Goal: Task Accomplishment & Management: Complete application form

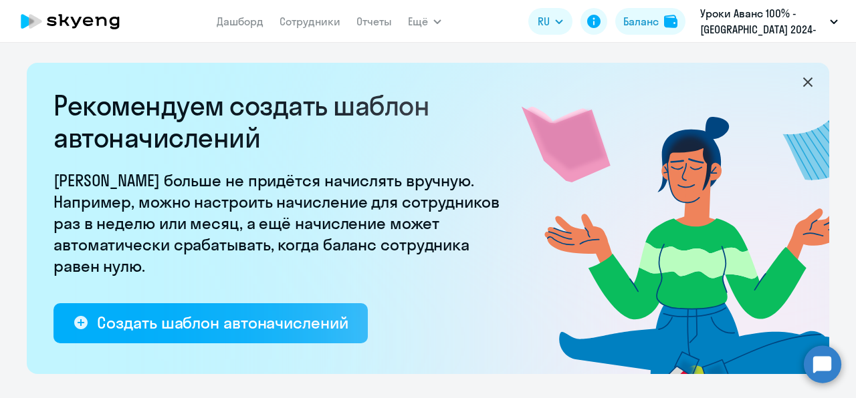
select select "10"
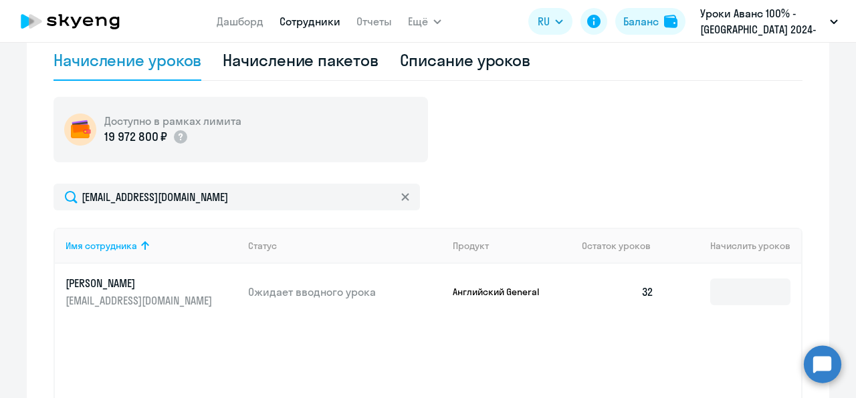
click at [297, 25] on link "Сотрудники" at bounding box center [309, 21] width 61 height 13
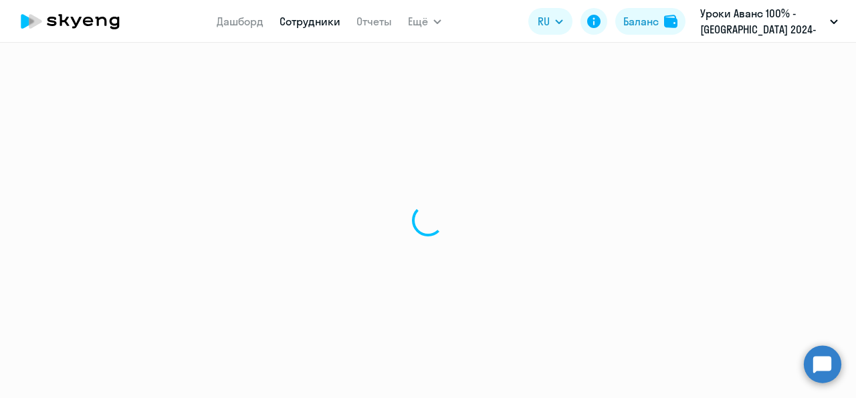
select select "30"
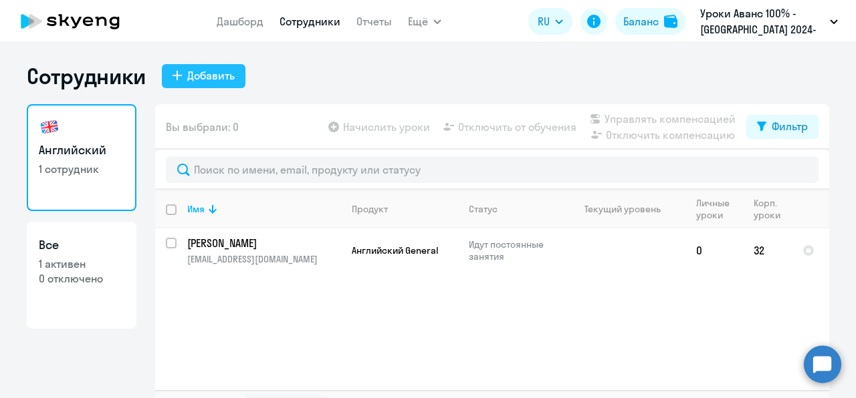
click at [217, 80] on div "Добавить" at bounding box center [210, 76] width 47 height 16
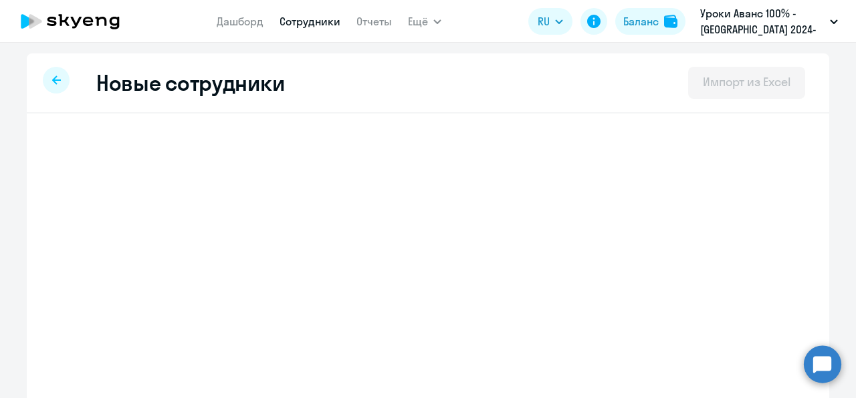
select select "english_adult_not_native_speaker"
select select "3"
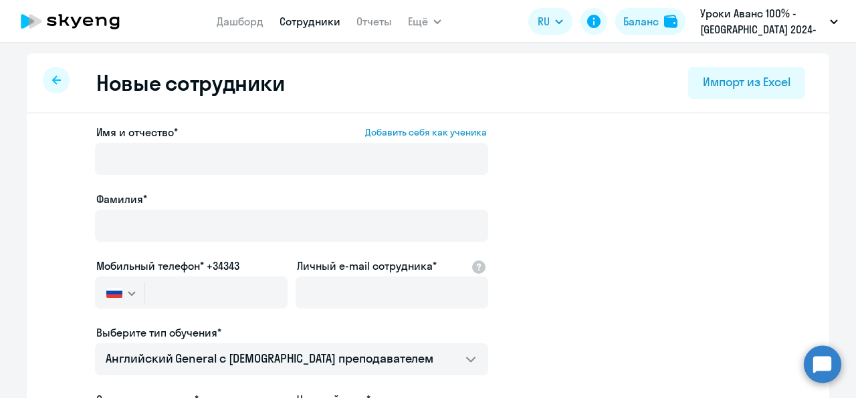
click at [237, 140] on div "Имя и отчество* Добавить себя как ученика" at bounding box center [291, 152] width 393 height 56
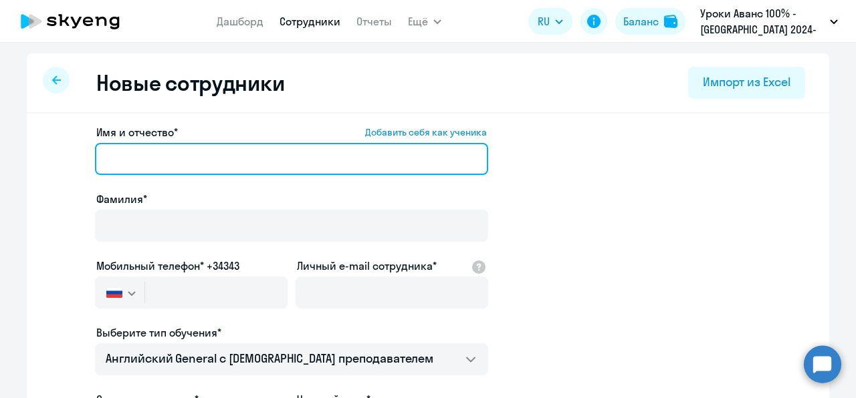
click at [235, 157] on input "Имя и отчество* Добавить себя как ученика" at bounding box center [291, 159] width 393 height 32
paste input "[PERSON_NAME]"
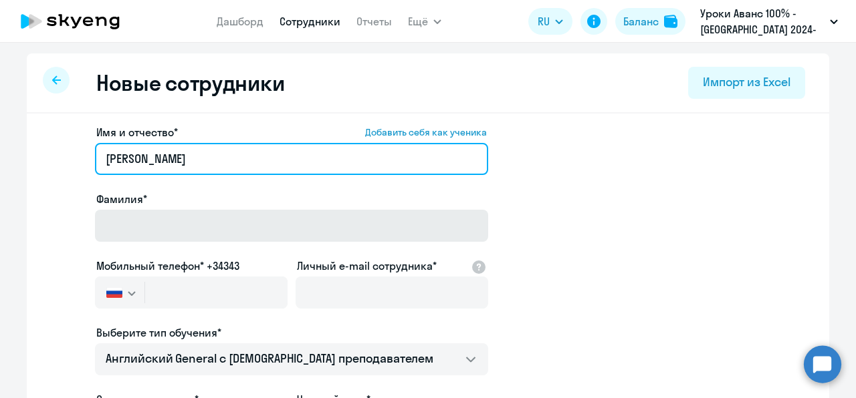
type input "[PERSON_NAME]"
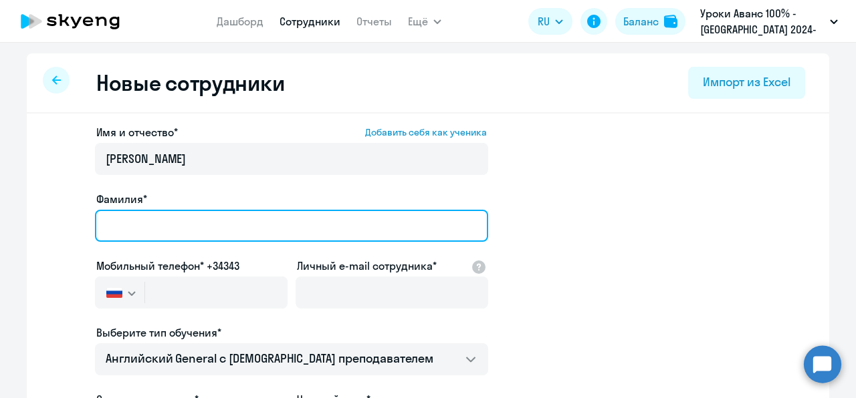
click at [197, 213] on input "Фамилия*" at bounding box center [291, 226] width 393 height 32
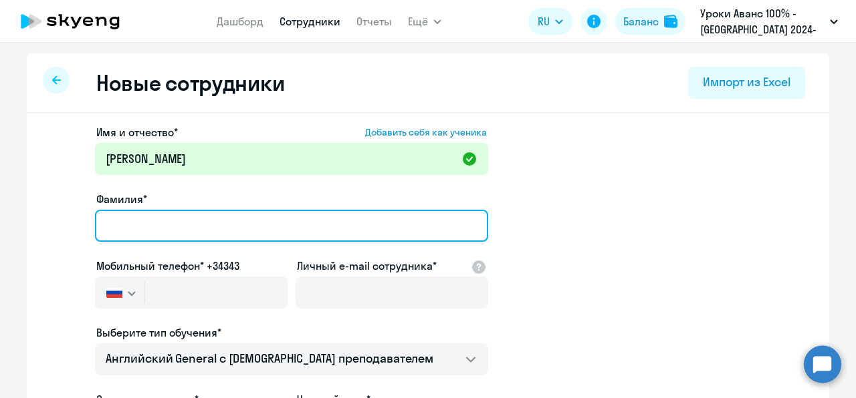
paste input "[PERSON_NAME]"
type input "[PERSON_NAME]"
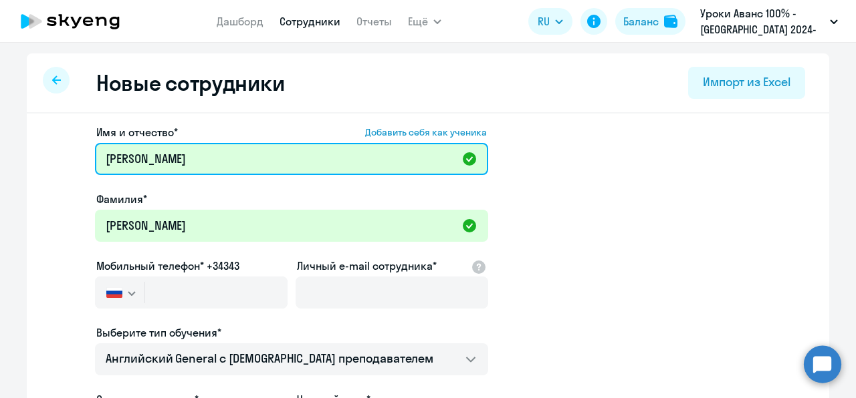
drag, startPoint x: 161, startPoint y: 162, endPoint x: 41, endPoint y: 163, distance: 120.3
paste input "[PERSON_NAME]"
type input "[PERSON_NAME]"
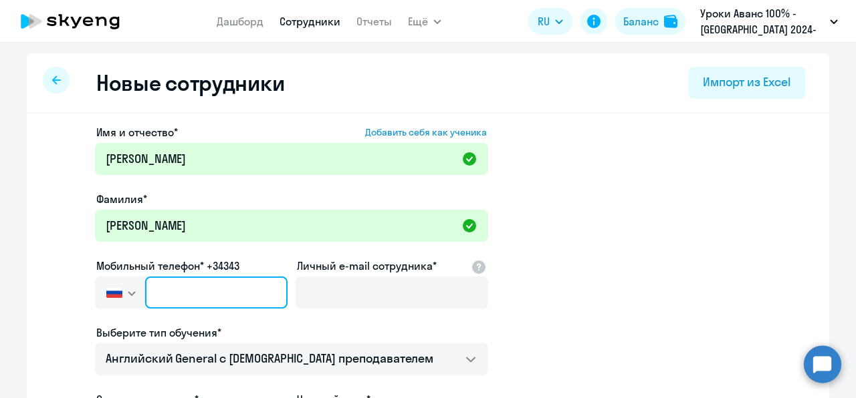
click at [207, 283] on input "text" at bounding box center [216, 293] width 142 height 32
paste input "[PHONE_NUMBER]"
type input "[PHONE_NUMBER]"
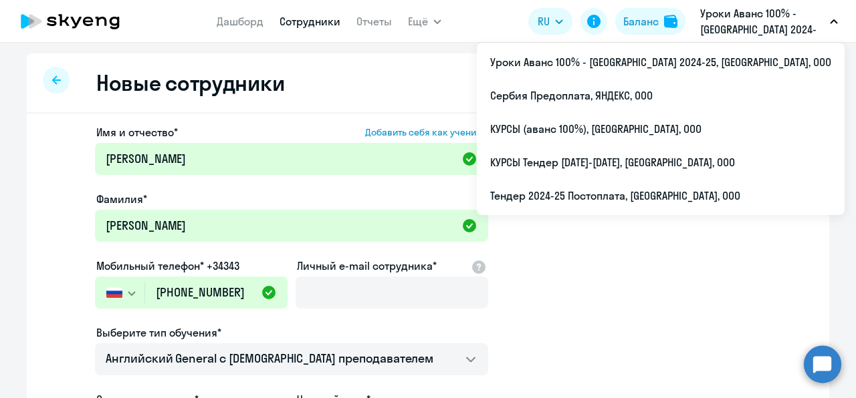
click at [791, 28] on p "Уроки Аванс 100% - [GEOGRAPHIC_DATA] 2024-25, [GEOGRAPHIC_DATA], ООО" at bounding box center [762, 21] width 124 height 32
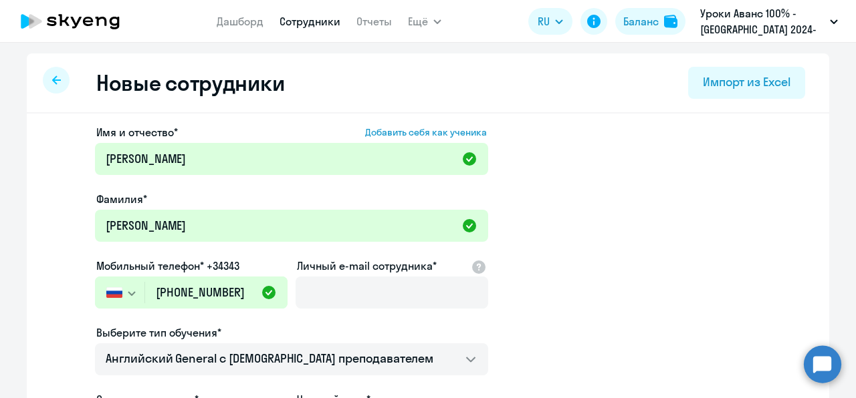
click at [791, 30] on p "Уроки Аванс 100% - [GEOGRAPHIC_DATA] 2024-25, [GEOGRAPHIC_DATA], ООО" at bounding box center [762, 21] width 124 height 32
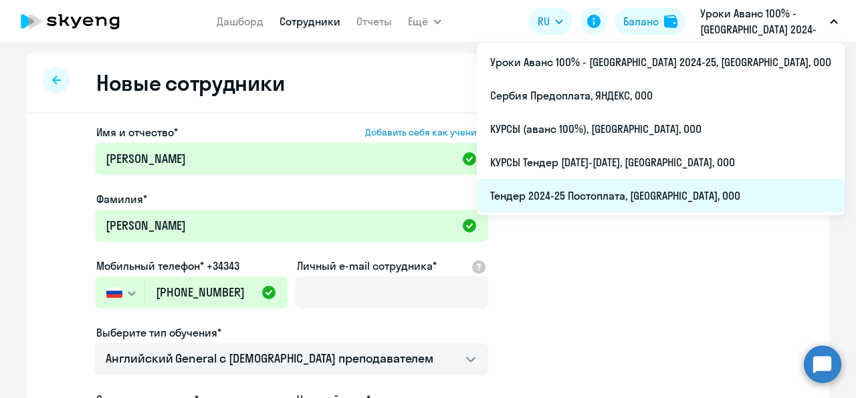
click at [685, 201] on li "Тендер 2024-25 Постоплата, [GEOGRAPHIC_DATA], ООО" at bounding box center [661, 195] width 368 height 33
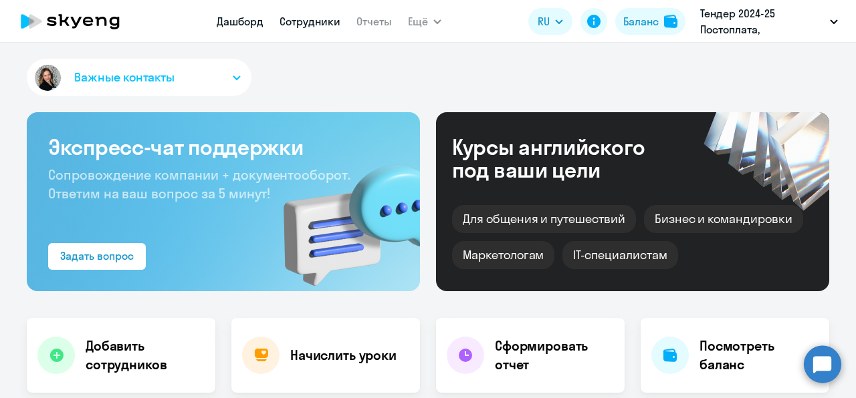
click at [310, 21] on link "Сотрудники" at bounding box center [309, 21] width 61 height 13
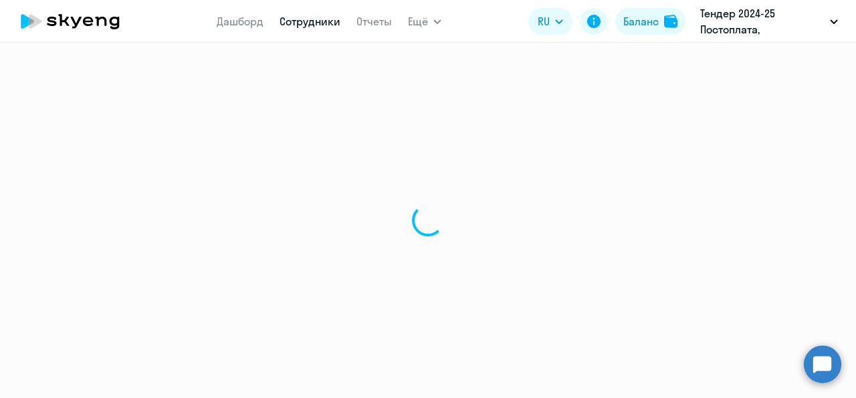
select select "30"
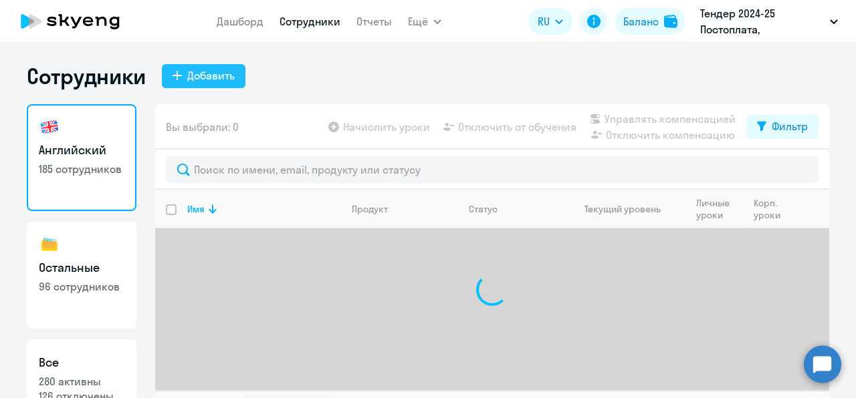
click at [197, 70] on div "Добавить" at bounding box center [210, 76] width 47 height 16
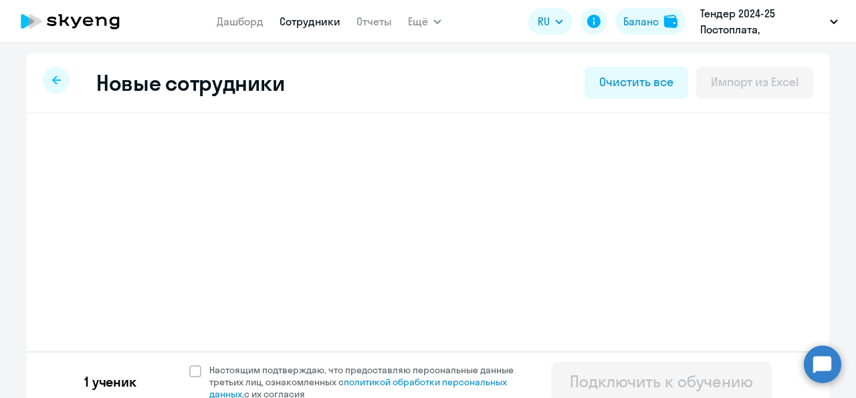
select select "english_adult_not_native_speaker"
select select "3"
click at [685, 158] on svg-icon at bounding box center [685, 151] width 16 height 16
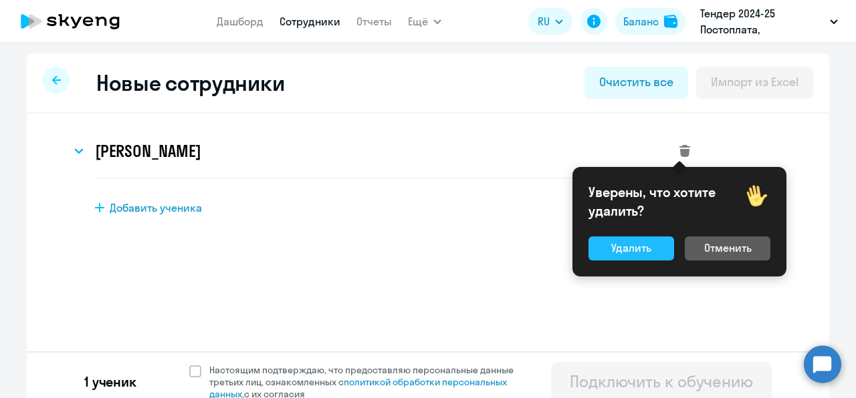
click at [631, 254] on div "Удалить" at bounding box center [631, 248] width 40 height 16
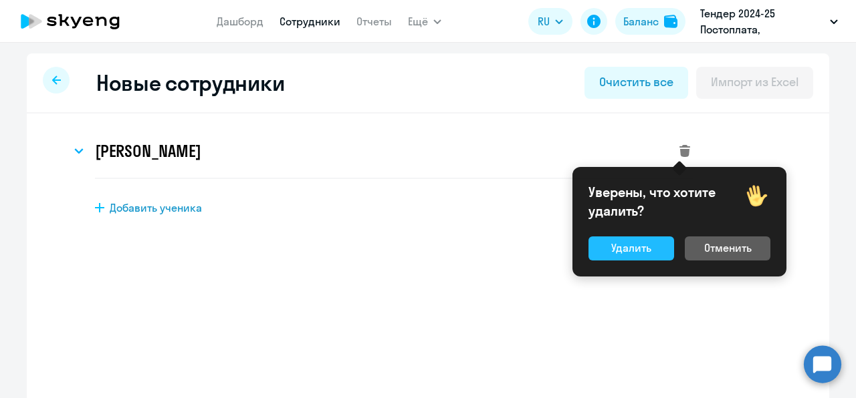
select select "english_adult_not_native_speaker"
select select "3"
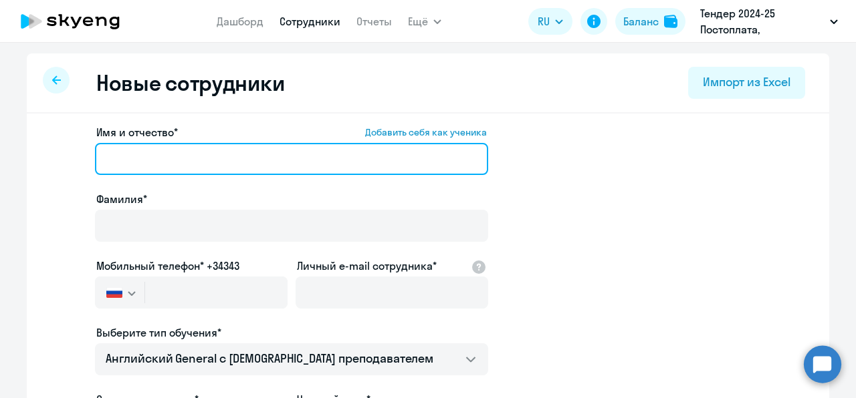
click at [152, 150] on input "Имя и отчество* Добавить себя как ученика" at bounding box center [291, 159] width 393 height 32
paste input "[PHONE_NUMBER]"
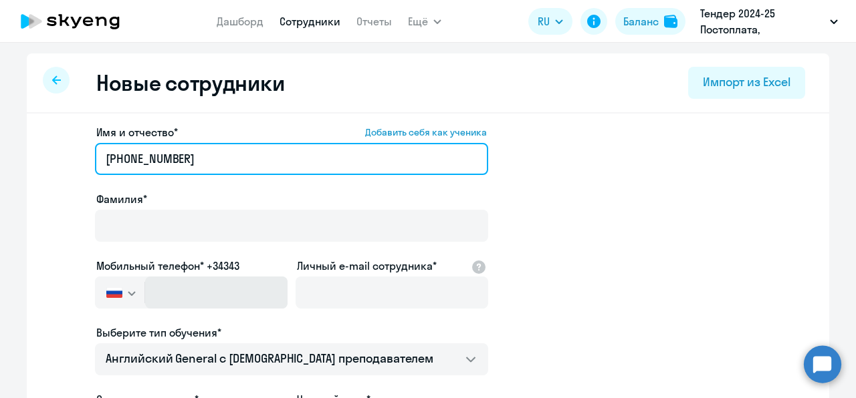
type input "[PHONE_NUMBER]"
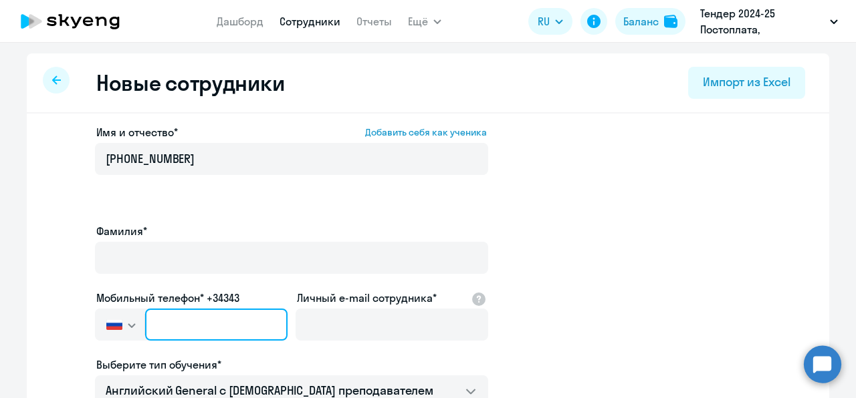
click at [172, 309] on input "text" at bounding box center [216, 325] width 142 height 32
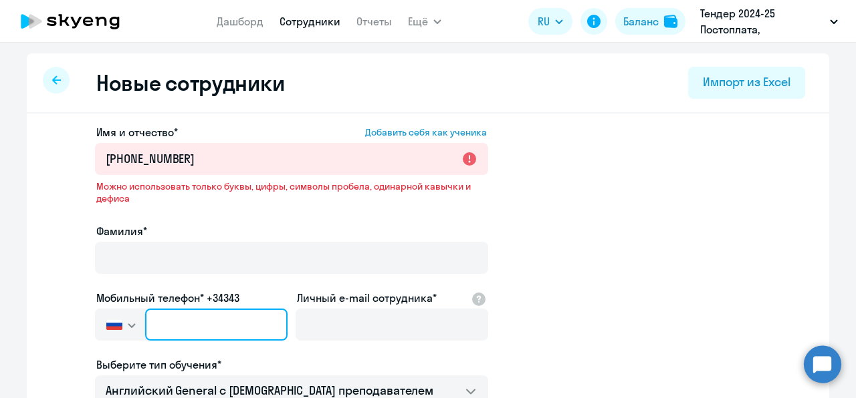
paste input "[PHONE_NUMBER]"
type input "[PHONE_NUMBER]"
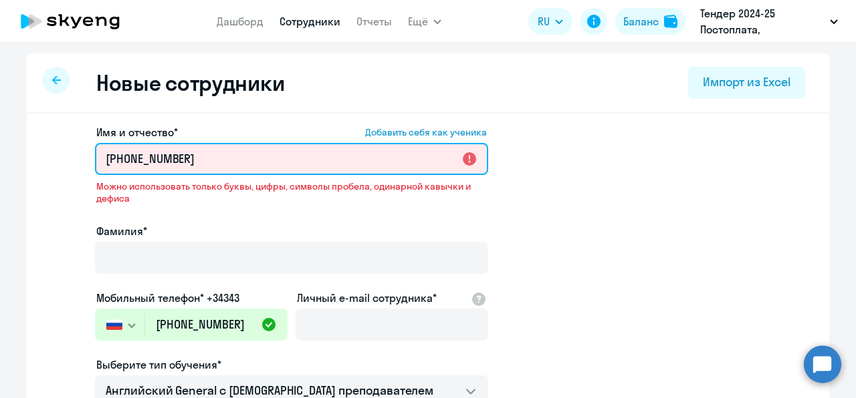
drag, startPoint x: 210, startPoint y: 165, endPoint x: 4, endPoint y: 156, distance: 206.1
click at [4, 156] on ng-component "Новые сотрудники Импорт из Excel Имя и отчество* Добавить себя как ученика [PHO…" at bounding box center [428, 393] width 856 height 680
paste input "[PERSON_NAME]"
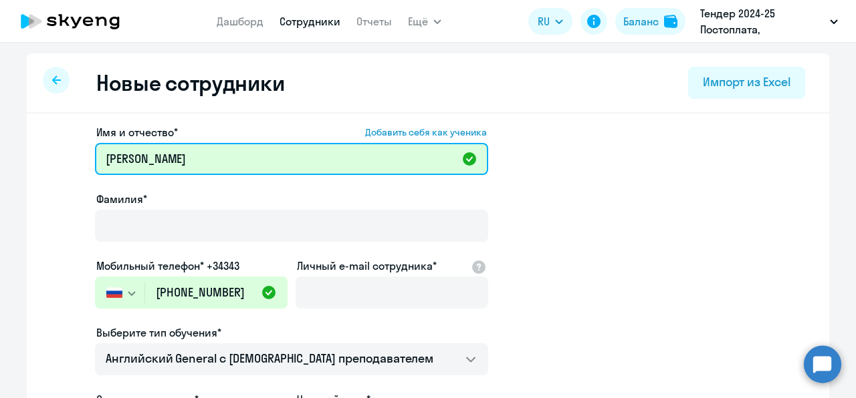
click at [135, 156] on input "[PERSON_NAME]" at bounding box center [291, 159] width 393 height 32
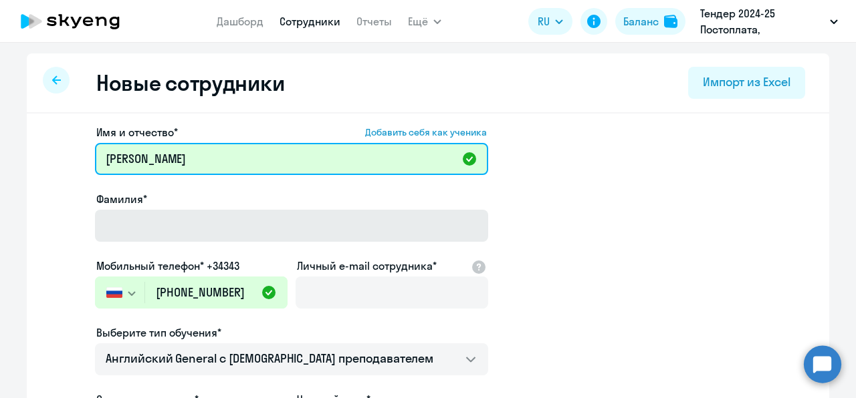
type input "[PERSON_NAME]"
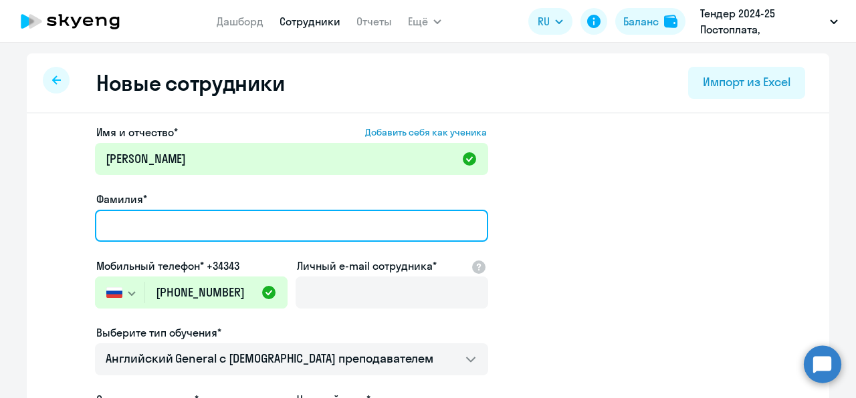
click at [135, 222] on input "Фамилия*" at bounding box center [291, 226] width 393 height 32
paste input "[PERSON_NAME]"
type input "[PERSON_NAME]"
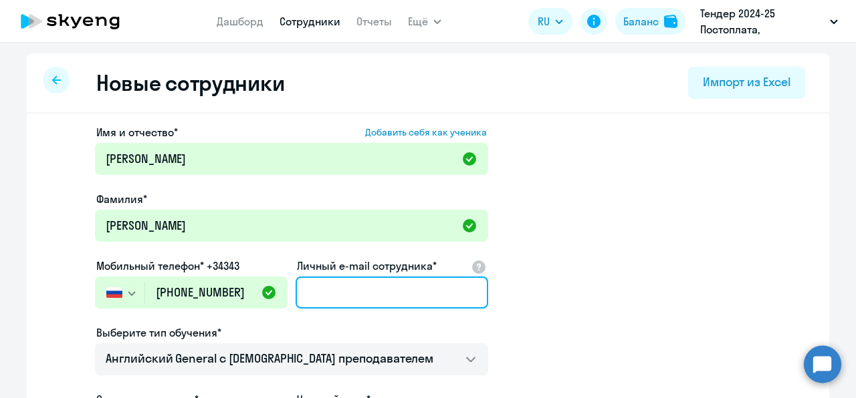
click at [357, 293] on input "Личный e-mail сотрудника*" at bounding box center [391, 293] width 193 height 32
paste input "[EMAIL_ADDRESS][PERSON_NAME][DOMAIN_NAME]"
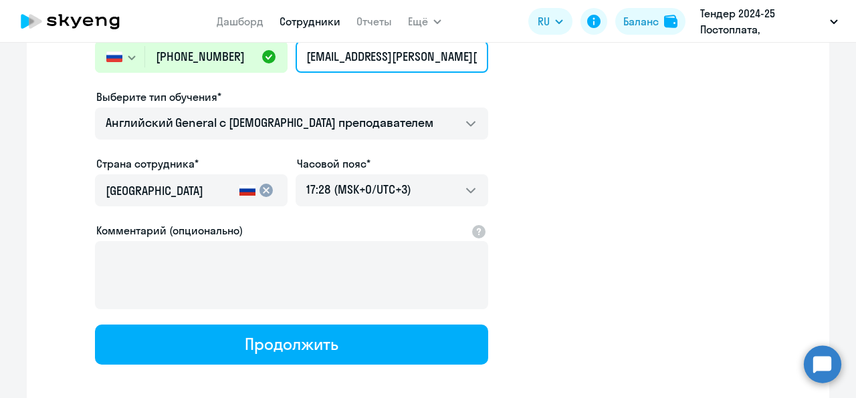
scroll to position [249, 0]
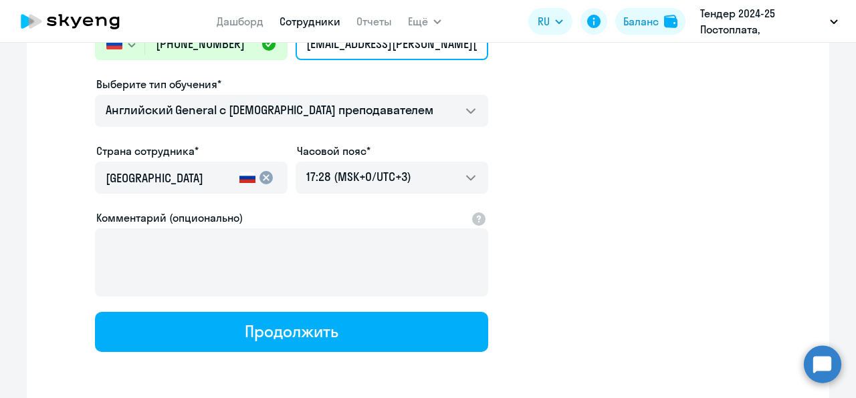
type input "[EMAIL_ADDRESS][PERSON_NAME][DOMAIN_NAME]"
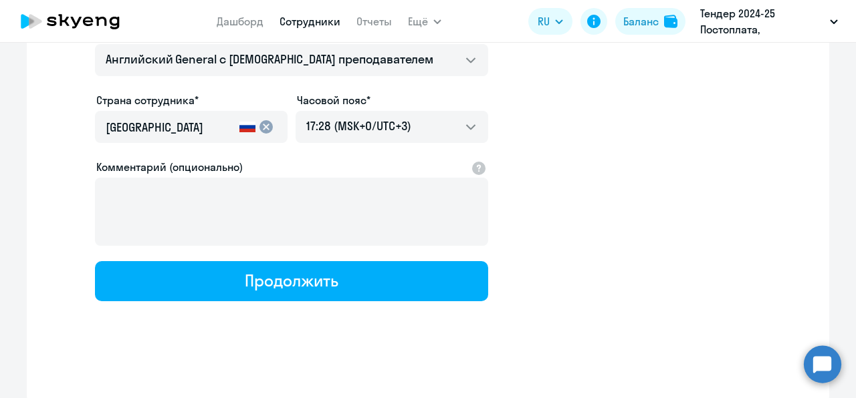
scroll to position [301, 0]
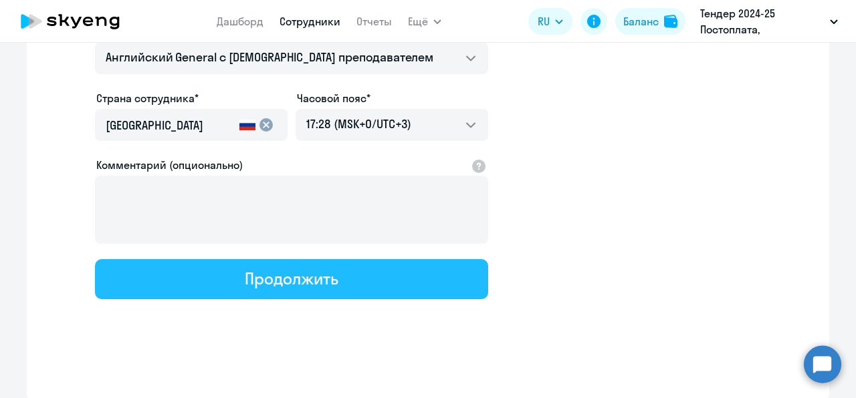
click at [254, 281] on div "Продолжить" at bounding box center [291, 278] width 93 height 21
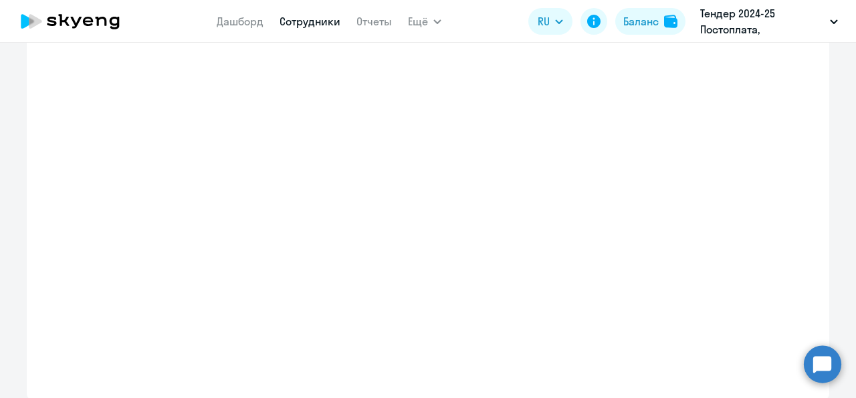
select select "english_adult_not_native_speaker"
select select "3"
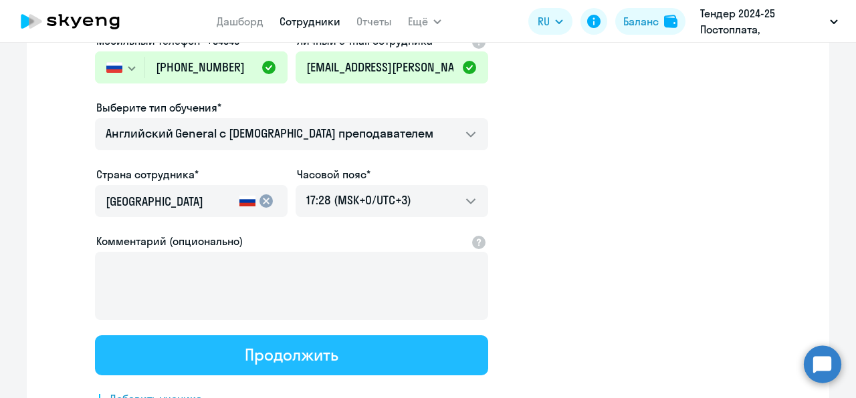
scroll to position [0, 0]
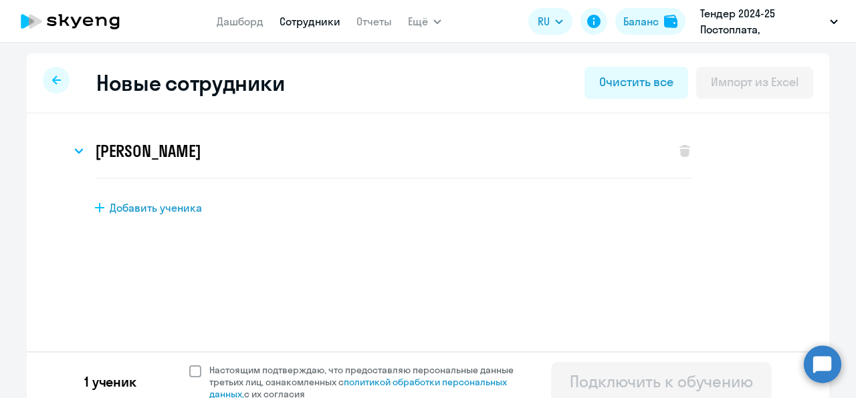
click at [189, 372] on span at bounding box center [195, 372] width 12 height 12
click at [189, 364] on input "Настоящим подтверждаю, что предоставляю персональные данные третьих лиц, ознако…" at bounding box center [189, 364] width 1 height 1
checkbox input "true"
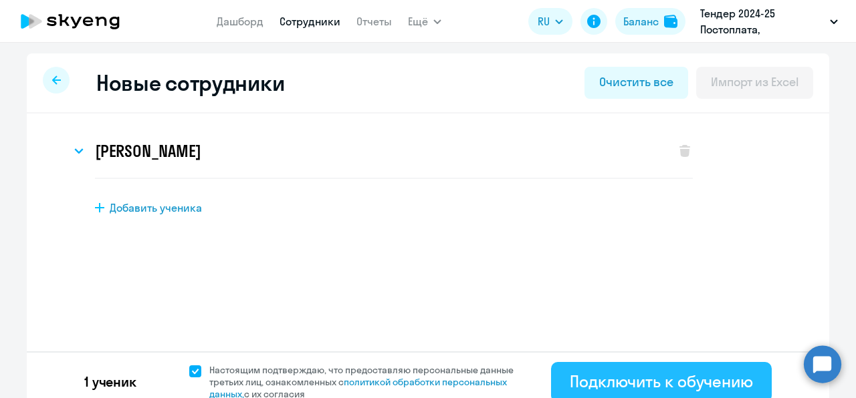
click at [576, 375] on div "Подключить к обучению" at bounding box center [661, 381] width 183 height 21
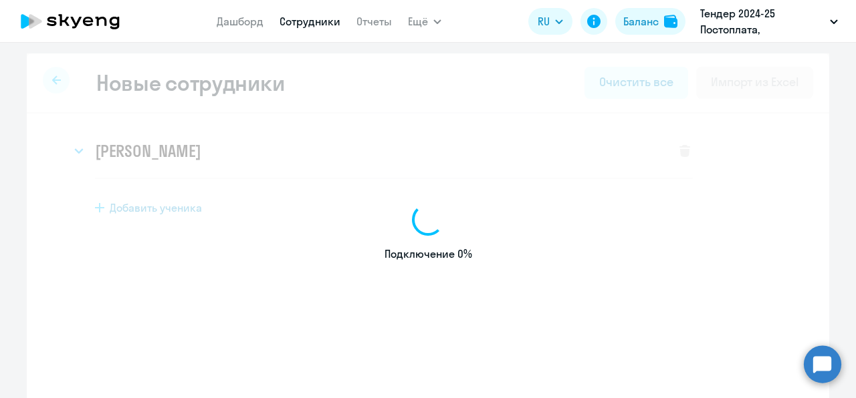
select select "english_adult_not_native_speaker"
select select "3"
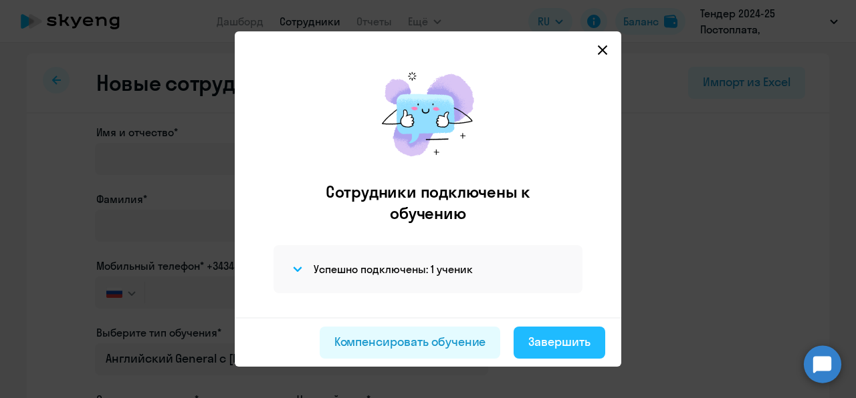
click at [535, 337] on div "Завершить" at bounding box center [559, 342] width 62 height 17
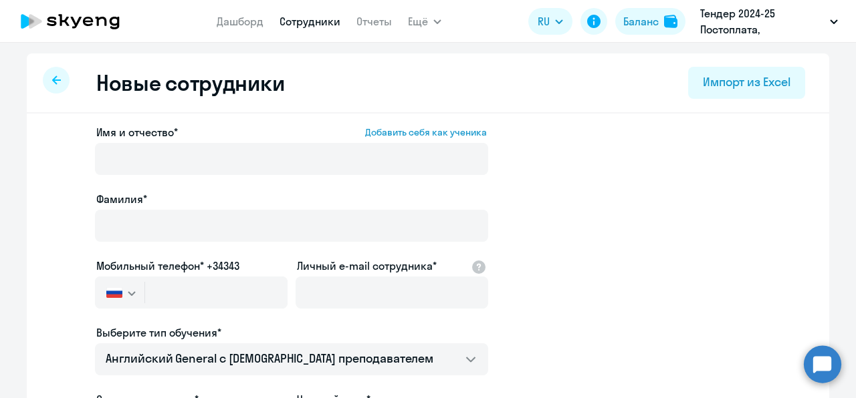
select select "30"
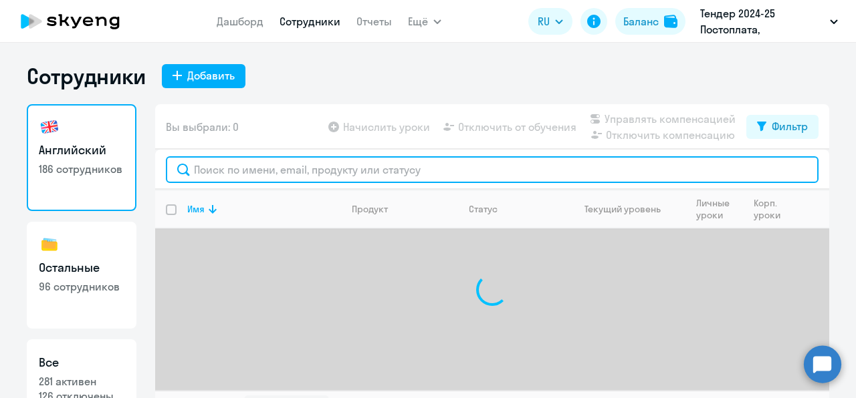
click at [340, 156] on input "text" at bounding box center [492, 169] width 652 height 27
paste input "[EMAIL_ADDRESS][PERSON_NAME][DOMAIN_NAME]"
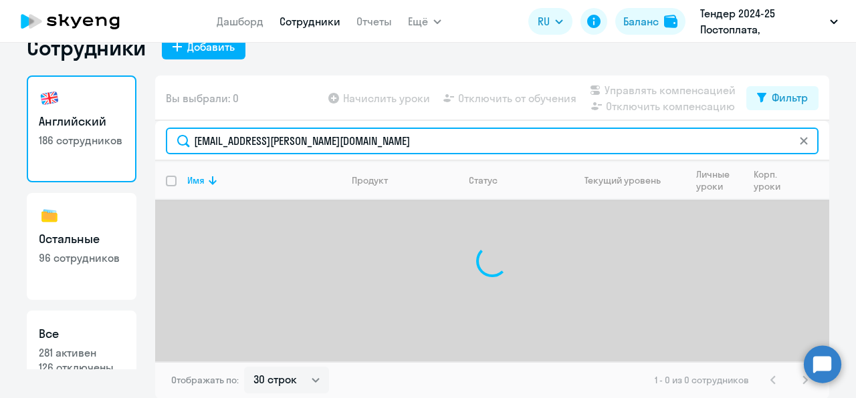
scroll to position [29, 0]
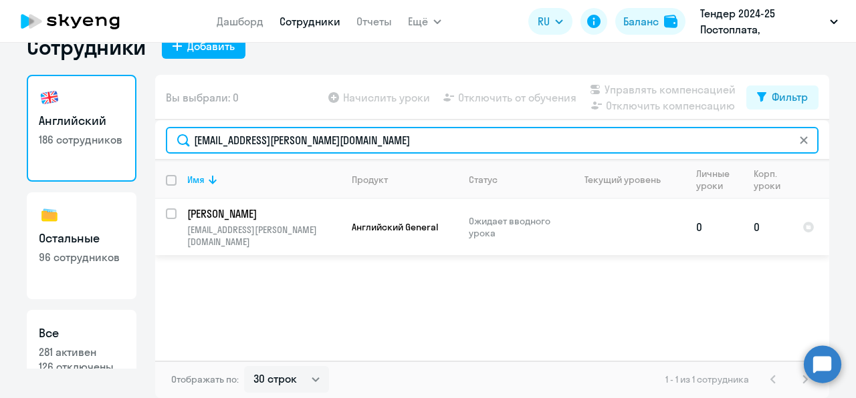
type input "[EMAIL_ADDRESS][PERSON_NAME][DOMAIN_NAME]"
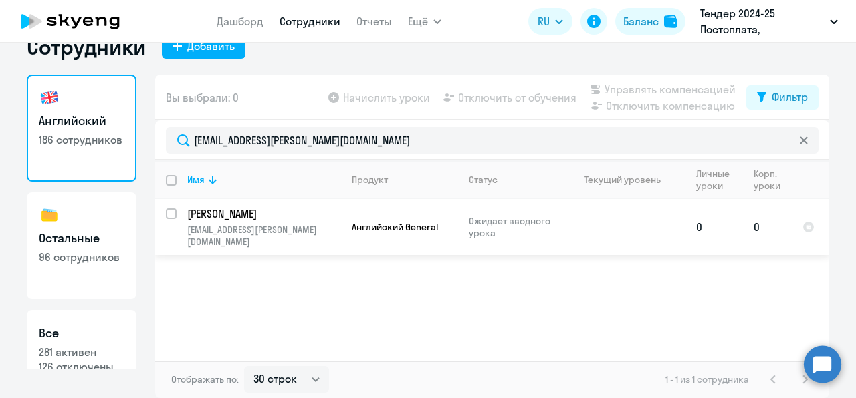
click at [287, 225] on p "[EMAIL_ADDRESS][PERSON_NAME][DOMAIN_NAME]" at bounding box center [263, 236] width 153 height 24
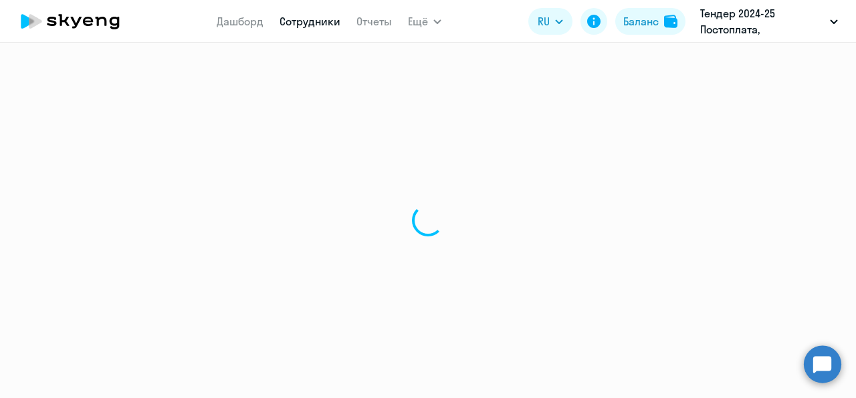
select select "english"
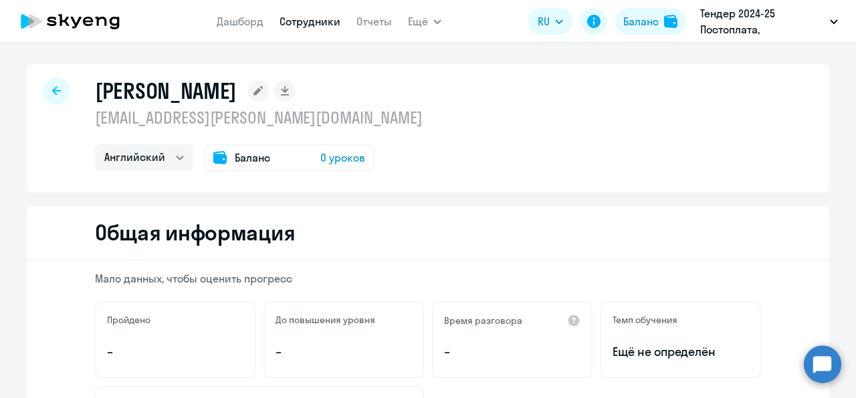
click at [337, 154] on span "0 уроков" at bounding box center [342, 158] width 45 height 16
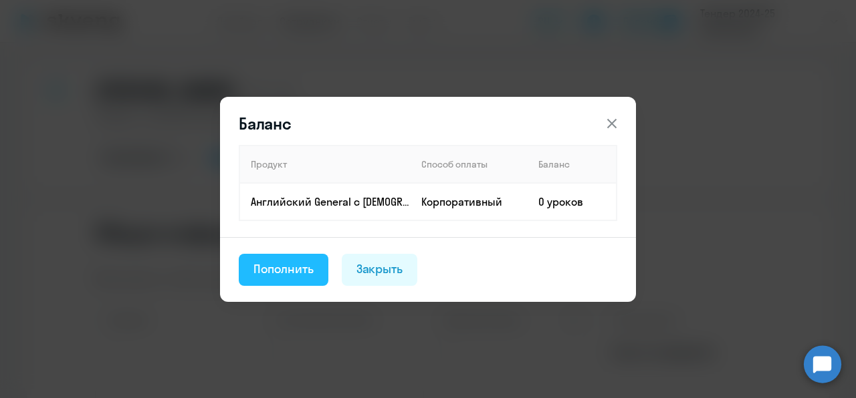
click at [284, 272] on div "Пополнить" at bounding box center [283, 269] width 60 height 17
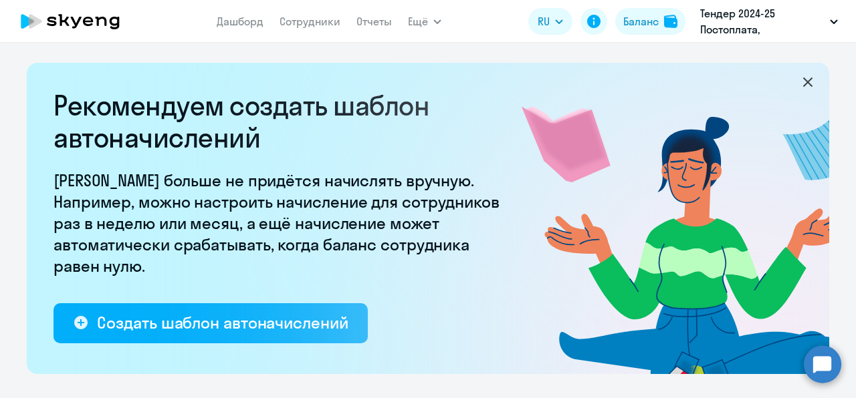
select select "10"
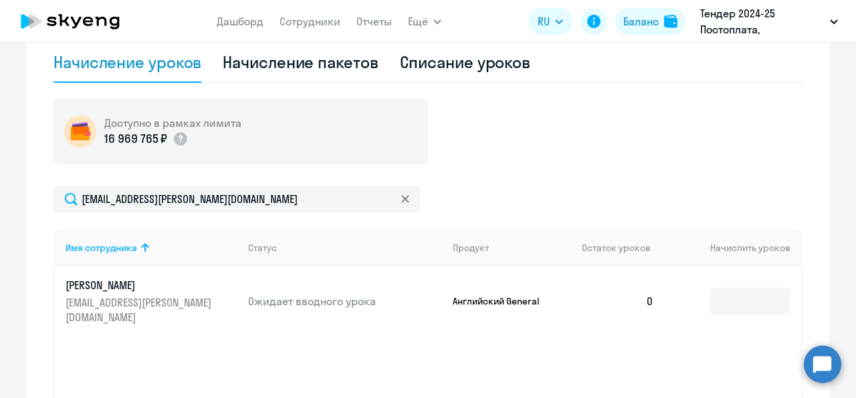
scroll to position [463, 0]
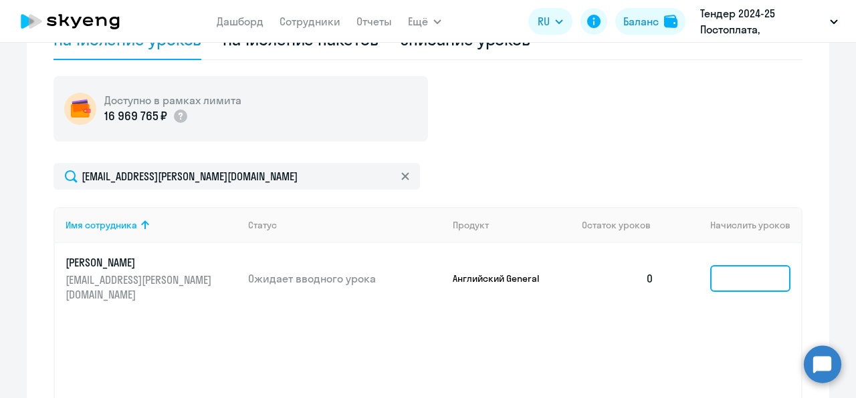
click at [710, 265] on input at bounding box center [750, 278] width 80 height 27
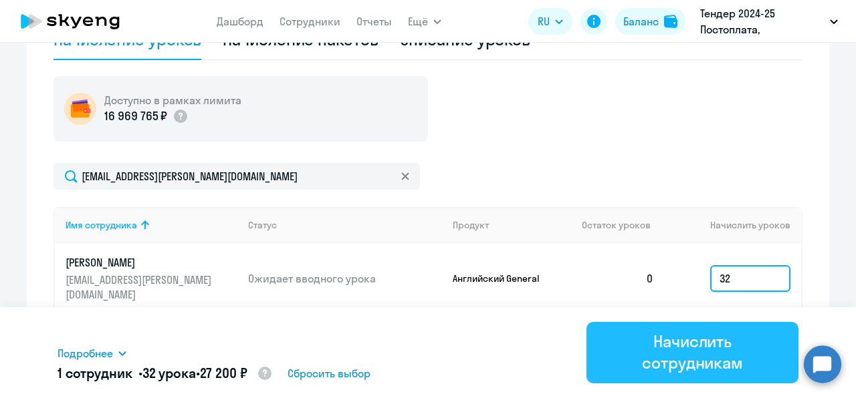
type input "32"
click at [717, 349] on div "Начислить сотрудникам" at bounding box center [692, 352] width 174 height 43
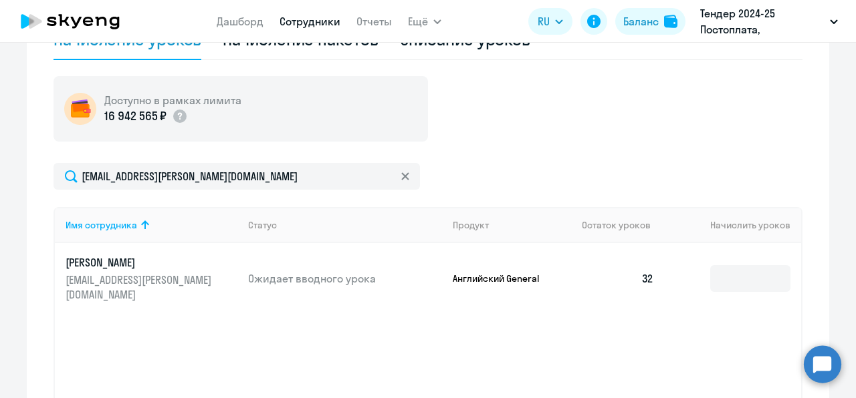
click at [328, 17] on link "Сотрудники" at bounding box center [309, 21] width 61 height 13
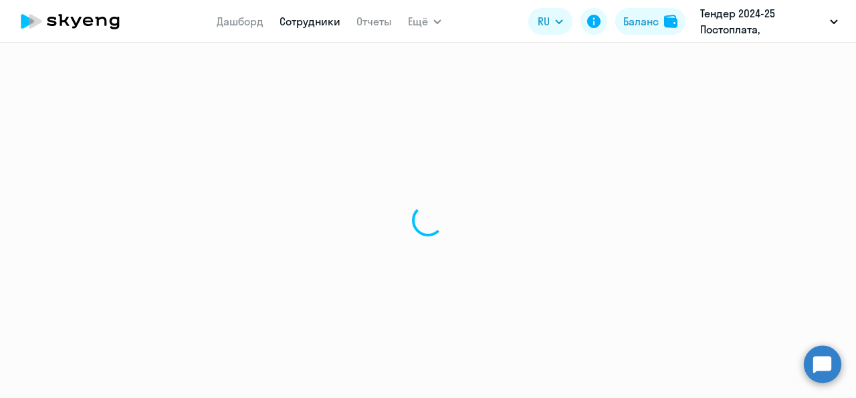
select select "30"
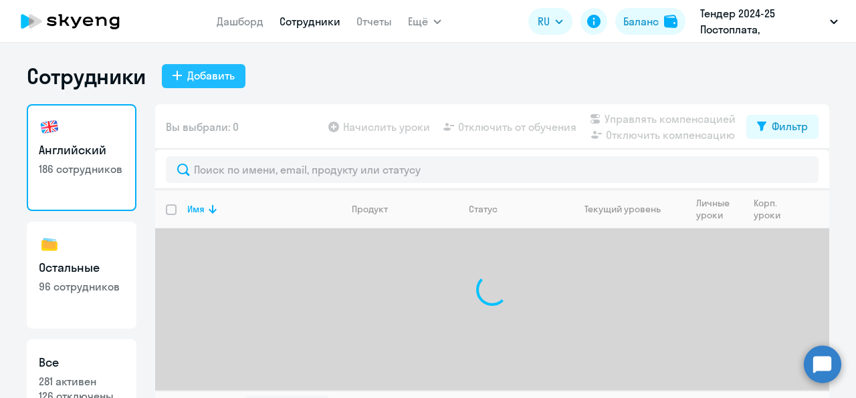
click at [210, 82] on div "Добавить" at bounding box center [210, 76] width 47 height 16
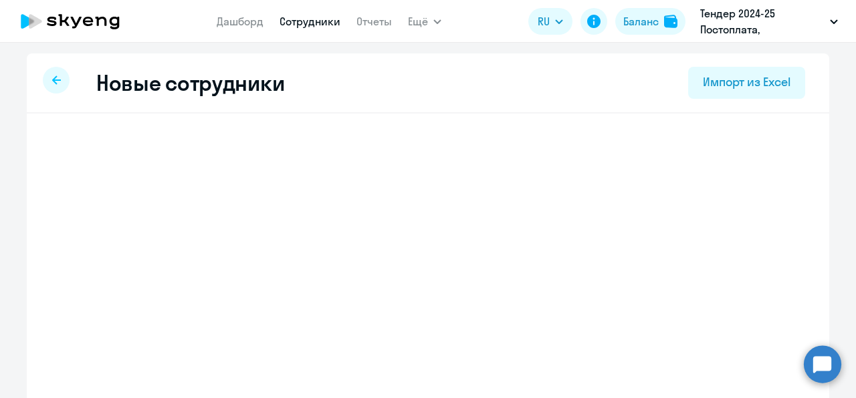
select select "english_adult_not_native_speaker"
select select "3"
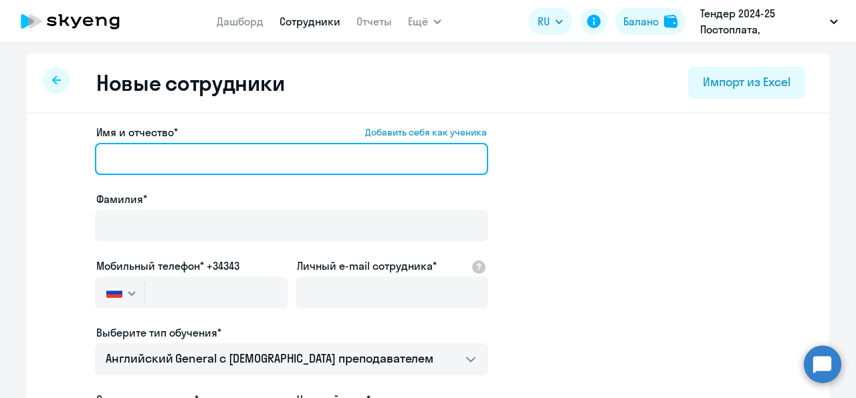
click at [201, 171] on input "Имя и отчество* Добавить себя как ученика" at bounding box center [291, 159] width 393 height 32
paste input "[PERSON_NAME]"
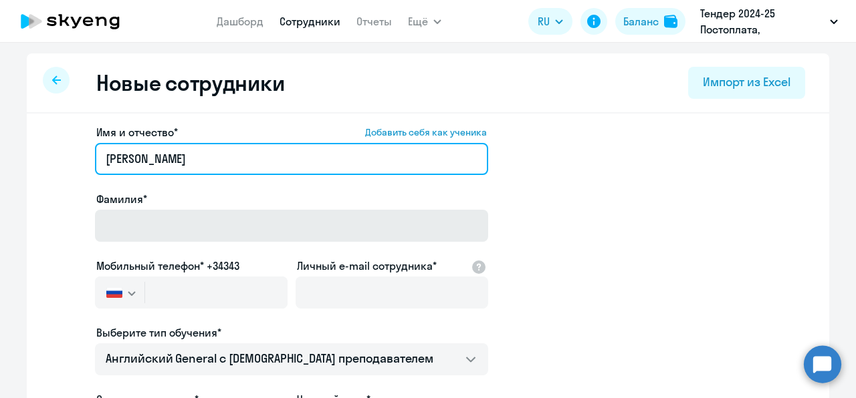
type input "[PERSON_NAME]"
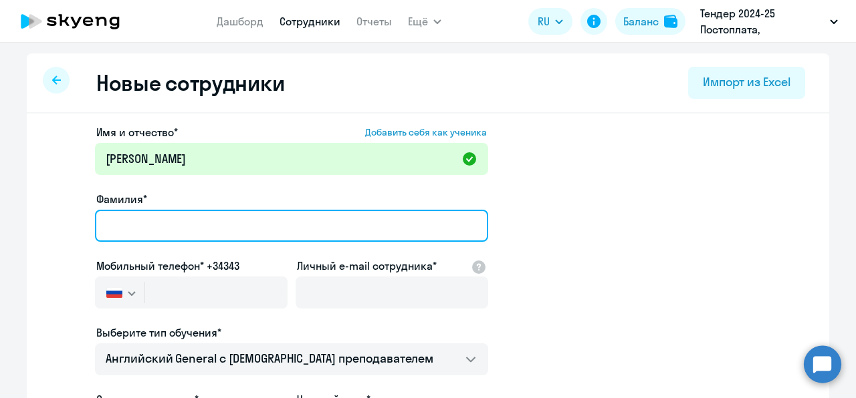
click at [195, 214] on input "Фамилия*" at bounding box center [291, 226] width 393 height 32
paste input "[PERSON_NAME]"
type input "[PERSON_NAME]"
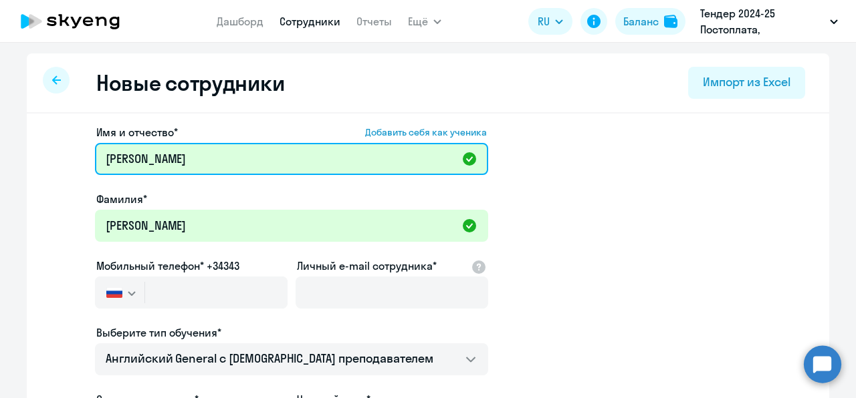
drag, startPoint x: 207, startPoint y: 143, endPoint x: 66, endPoint y: 166, distance: 142.9
click at [66, 166] on app-new-student-form "Имя и отчество* Добавить себя как ученика [PERSON_NAME] [PERSON_NAME]* [PERSON_…" at bounding box center [427, 362] width 759 height 477
paste input "[PERSON_NAME]"
click at [157, 156] on input "[PERSON_NAME]" at bounding box center [291, 159] width 393 height 32
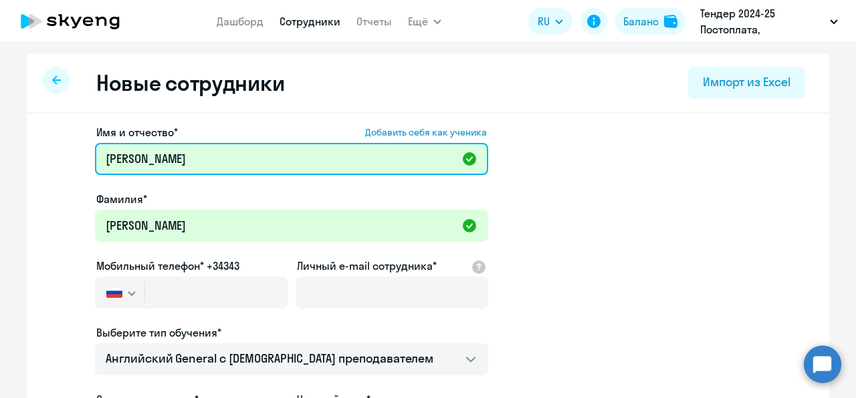
type input "[PERSON_NAME]"
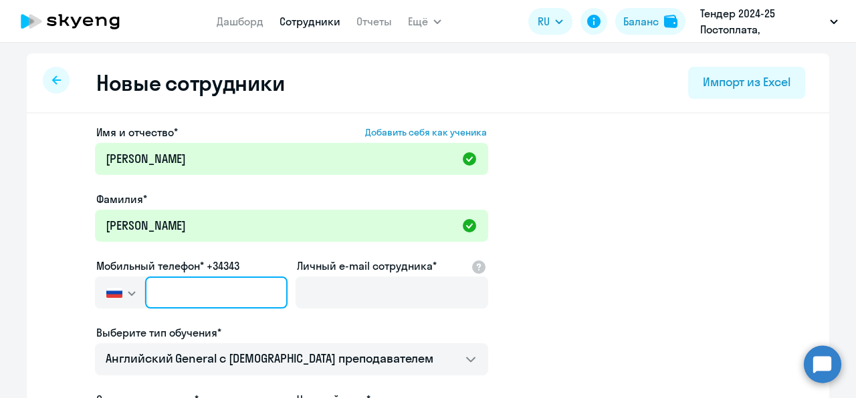
click at [156, 295] on input "text" at bounding box center [216, 293] width 142 height 32
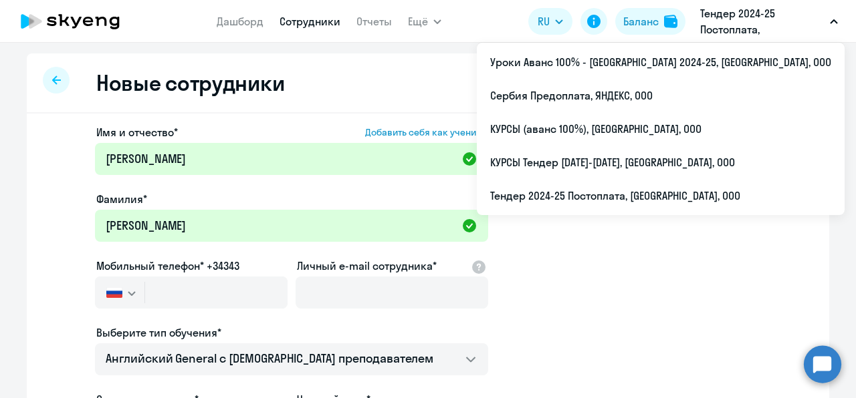
click at [749, 22] on p "Тендер 2024-25 Постоплата, [GEOGRAPHIC_DATA], ООО" at bounding box center [762, 21] width 124 height 32
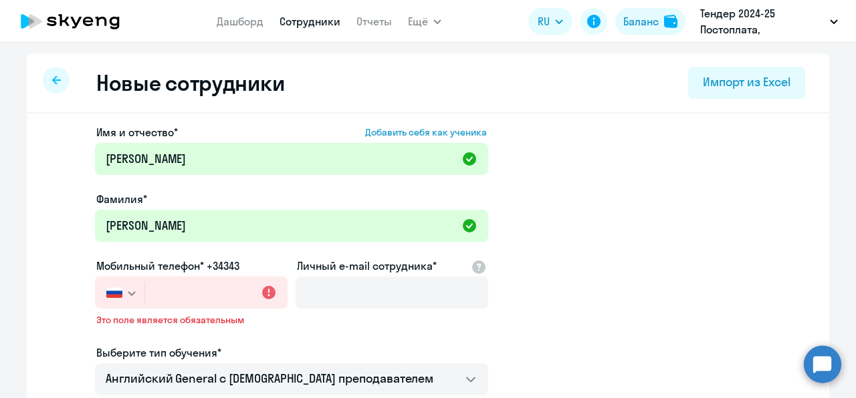
click at [749, 22] on p "Тендер 2024-25 Постоплата, [GEOGRAPHIC_DATA], ООО" at bounding box center [762, 21] width 124 height 32
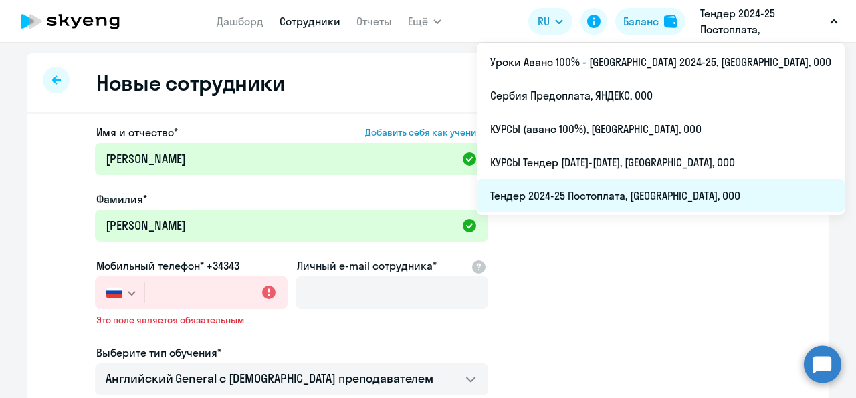
click at [664, 201] on li "Тендер 2024-25 Постоплата, [GEOGRAPHIC_DATA], ООО" at bounding box center [661, 195] width 368 height 33
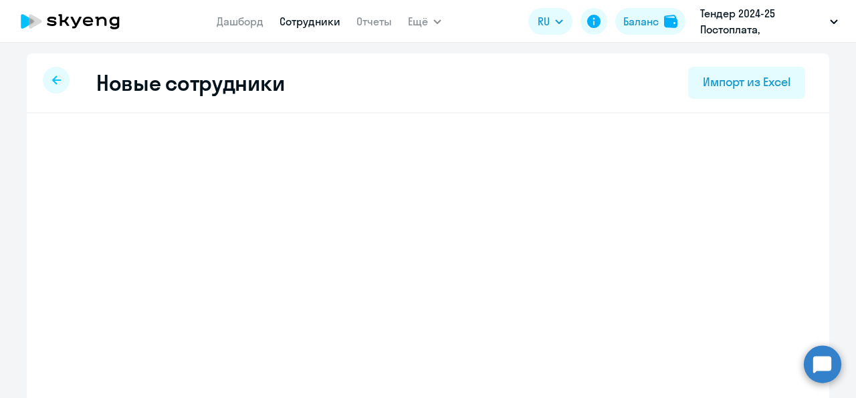
select select "english_adult_not_native_speaker"
select select "3"
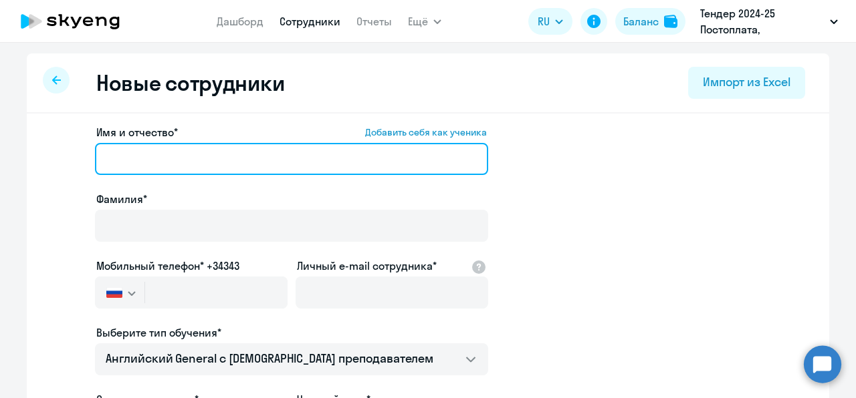
click at [187, 164] on input "Имя и отчество* Добавить себя как ученика" at bounding box center [291, 159] width 393 height 32
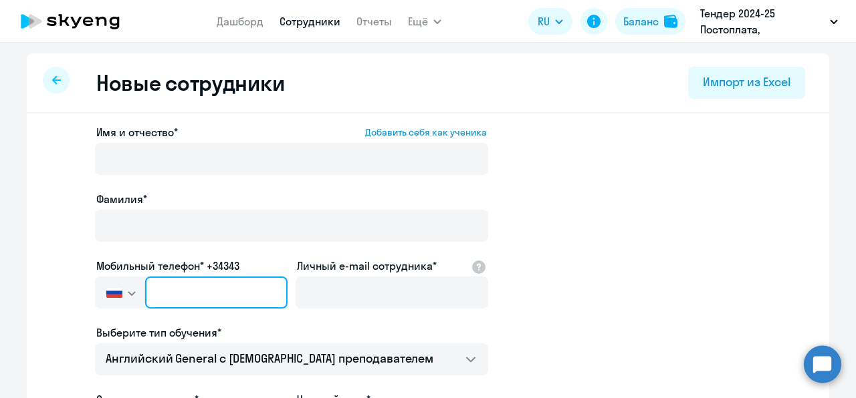
click at [146, 294] on input "text" at bounding box center [216, 293] width 142 height 32
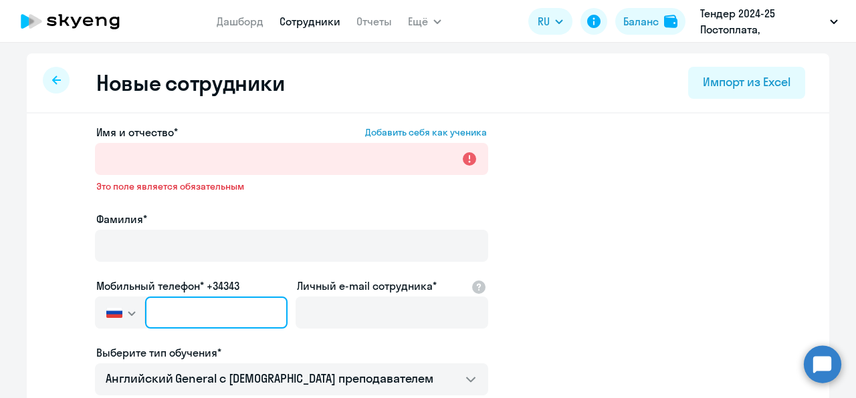
paste input "[PHONE_NUMBER]"
type input "[PHONE_NUMBER]"
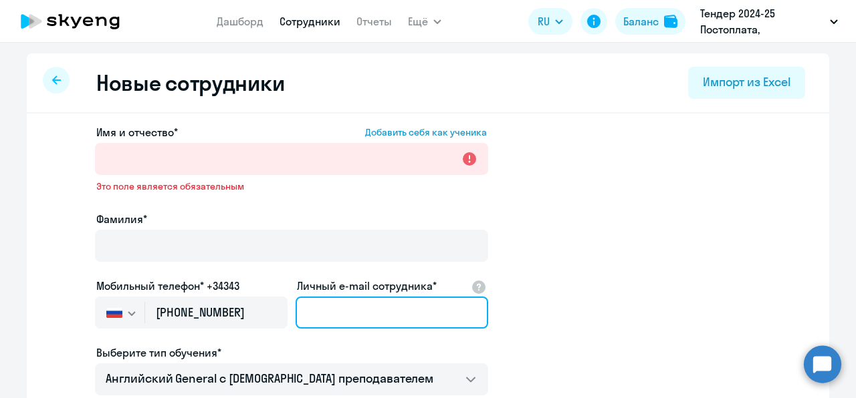
click at [373, 310] on input "Личный e-mail сотрудника*" at bounding box center [391, 313] width 193 height 32
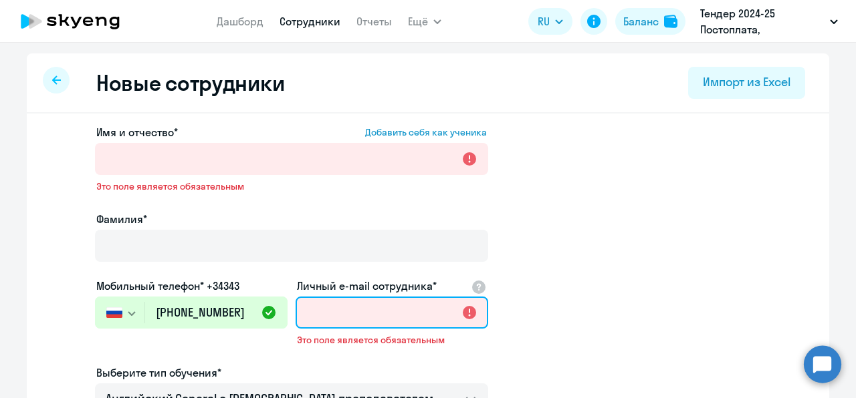
paste input "[EMAIL_ADDRESS][DOMAIN_NAME]"
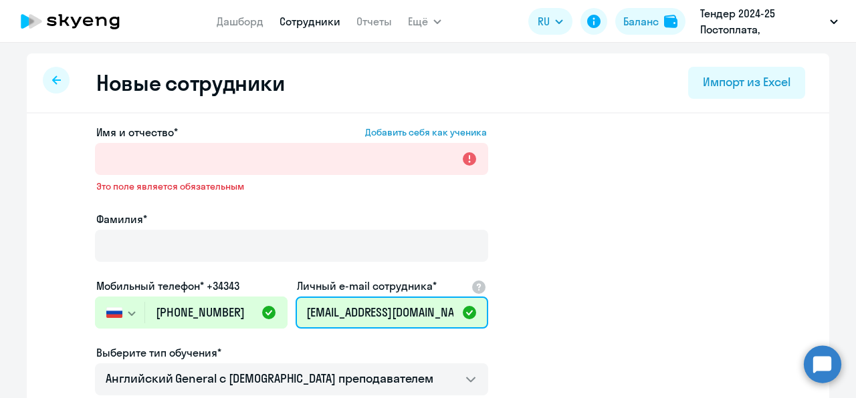
scroll to position [0, 21]
type input "[EMAIL_ADDRESS][DOMAIN_NAME]"
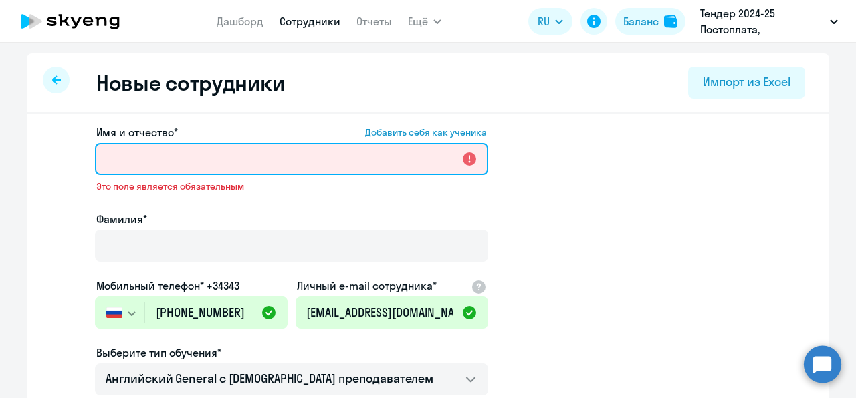
click at [140, 160] on input "Имя и отчество* Добавить себя как ученика" at bounding box center [291, 159] width 393 height 32
paste input "[PERSON_NAME]"
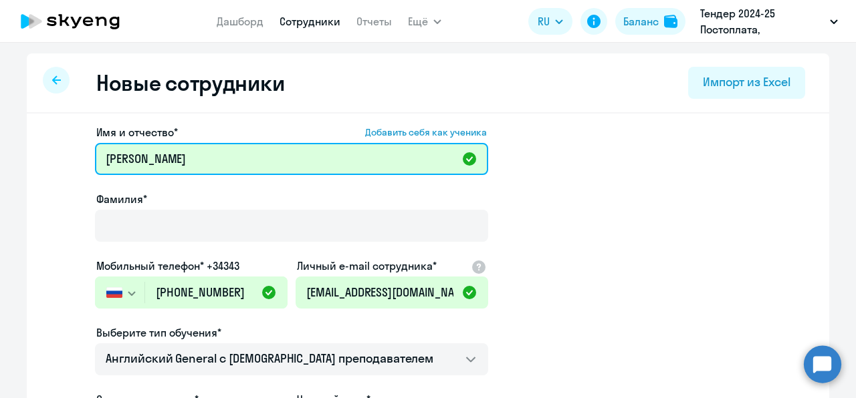
click at [140, 160] on input "[PERSON_NAME]" at bounding box center [291, 159] width 393 height 32
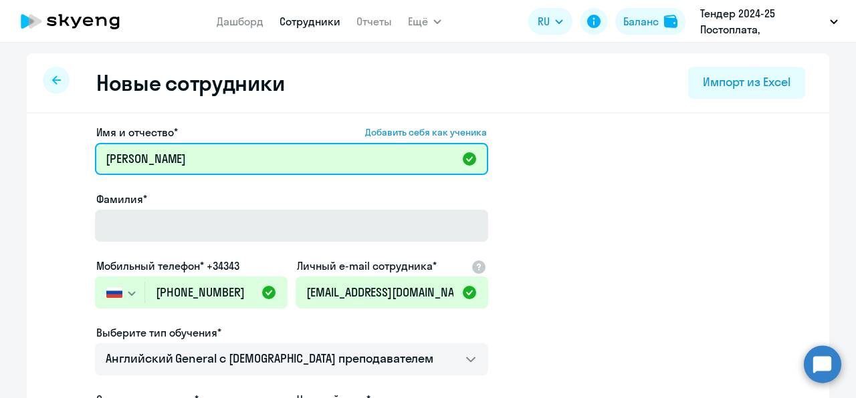
type input "[PERSON_NAME]"
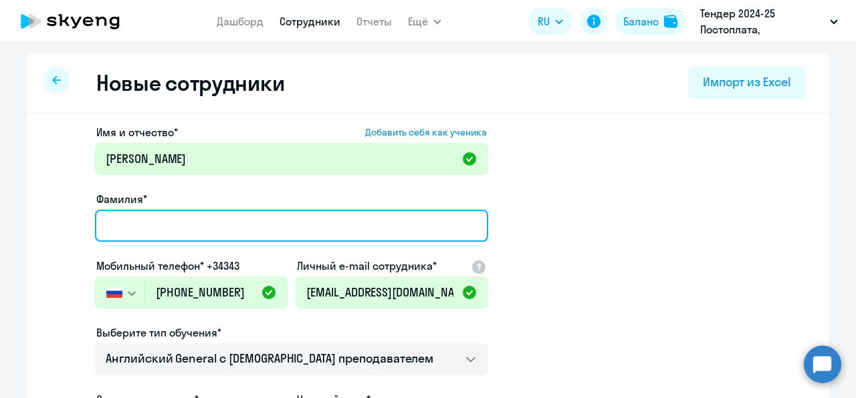
click at [143, 223] on input "Фамилия*" at bounding box center [291, 226] width 393 height 32
paste input "[PERSON_NAME]"
type input "[PERSON_NAME]"
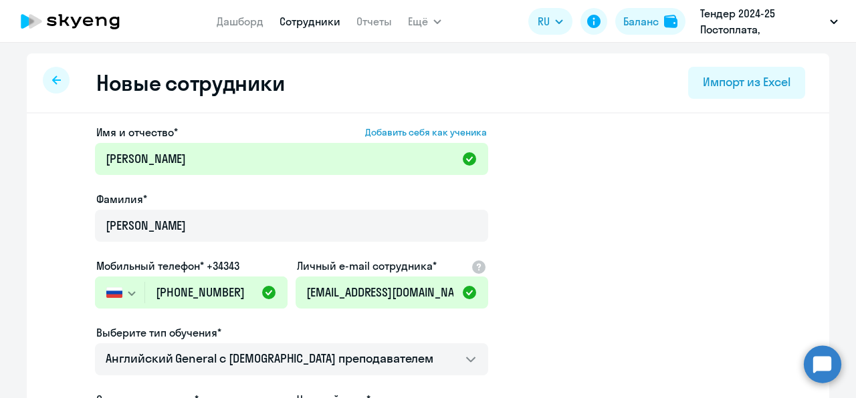
click at [594, 185] on app-new-student-form "Имя и отчество* Добавить себя как ученика [PERSON_NAME]* [PERSON_NAME] [PERSON_…" at bounding box center [427, 362] width 759 height 477
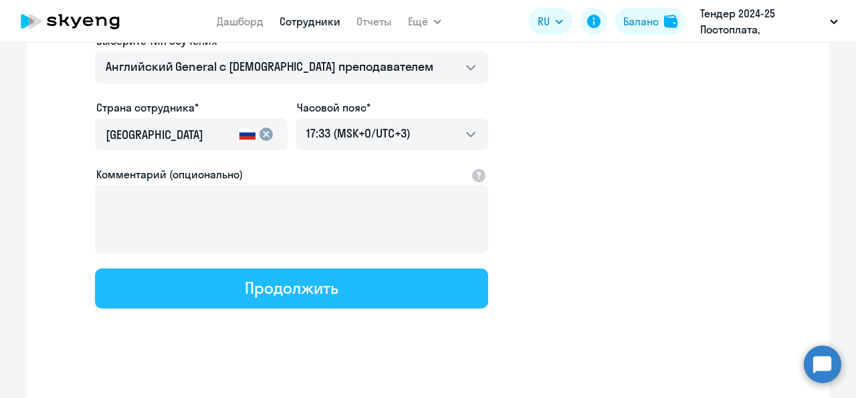
scroll to position [301, 0]
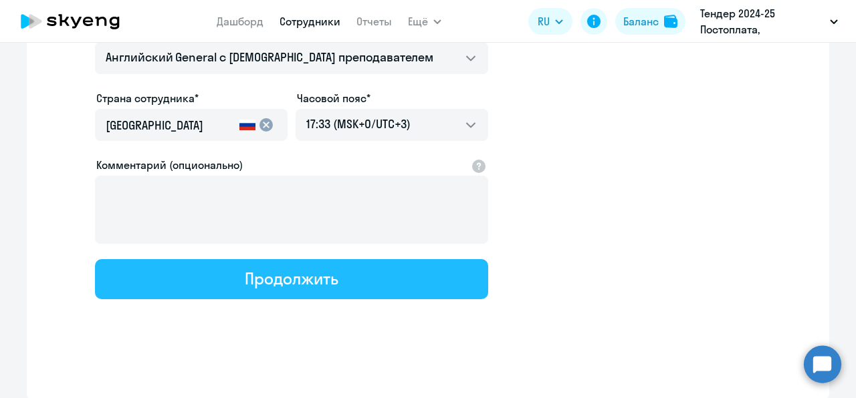
click at [350, 287] on button "Продолжить" at bounding box center [291, 279] width 393 height 40
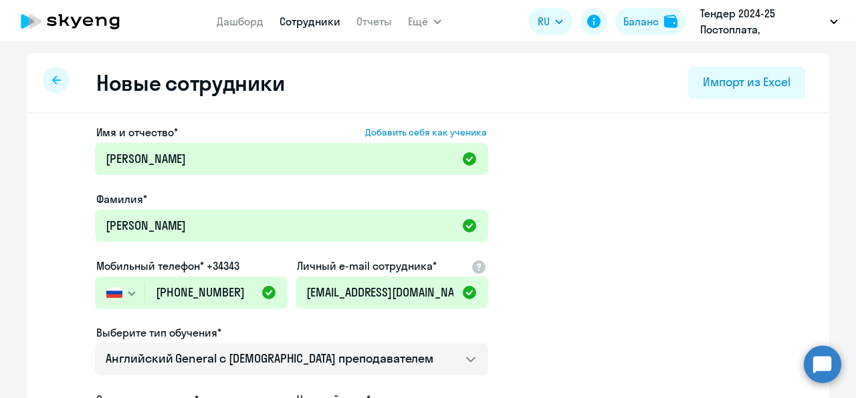
select select "english_adult_not_native_speaker"
select select "3"
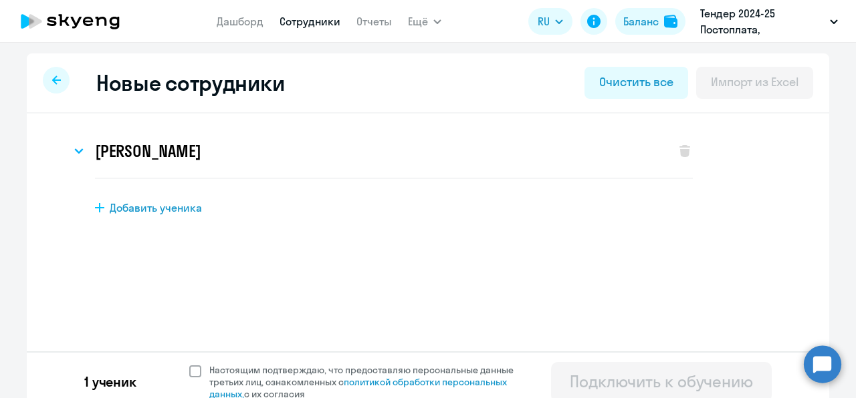
click at [302, 368] on span "Настоящим подтверждаю, что предоставляю персональные данные третьих лиц, ознако…" at bounding box center [369, 382] width 320 height 36
click at [189, 364] on input "Настоящим подтверждаю, что предоставляю персональные данные третьих лиц, ознако…" at bounding box center [189, 364] width 1 height 1
checkbox input "true"
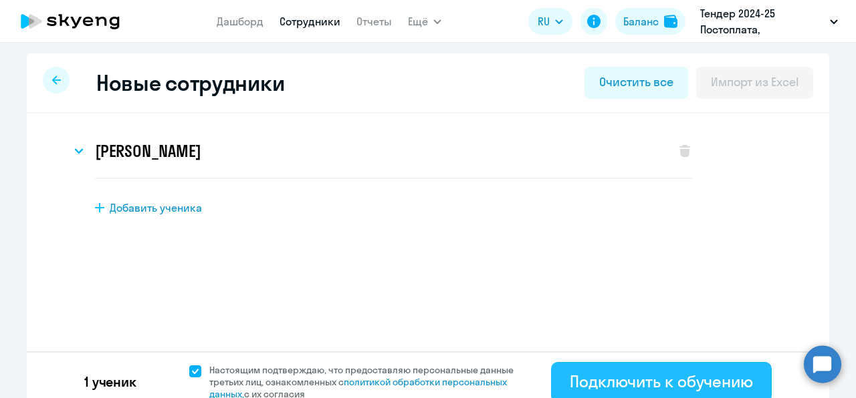
click at [555, 370] on button "Подключить к обучению" at bounding box center [661, 382] width 221 height 40
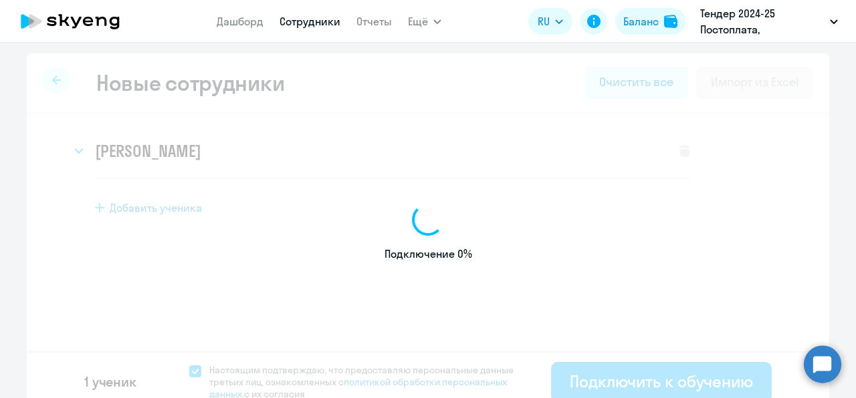
select select "english_adult_not_native_speaker"
select select "3"
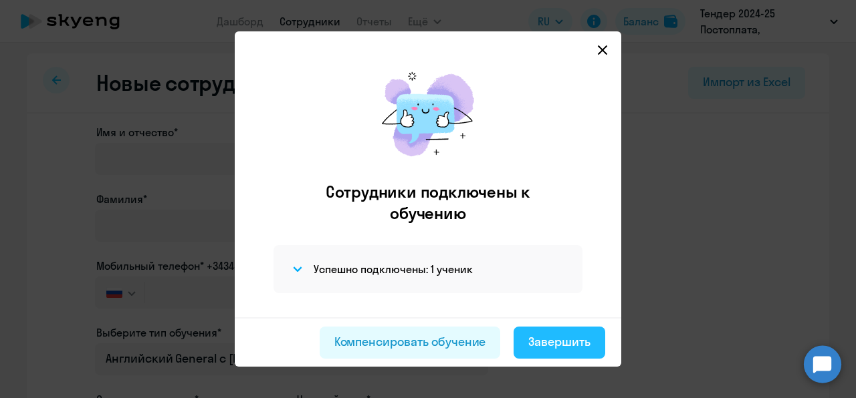
click at [543, 332] on button "Завершить" at bounding box center [559, 343] width 92 height 32
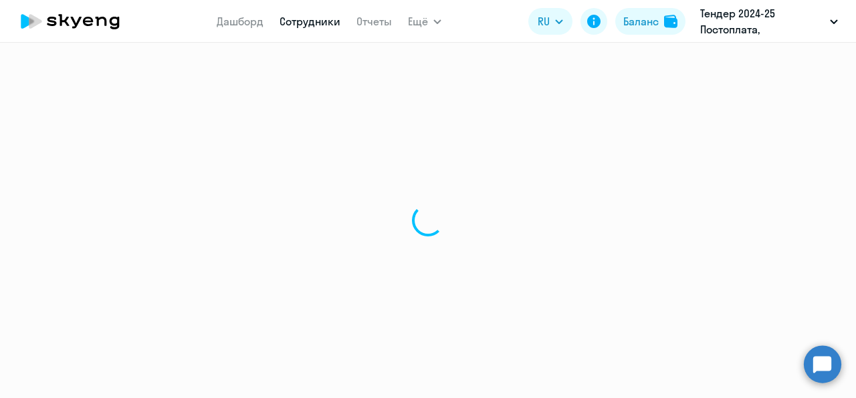
select select "30"
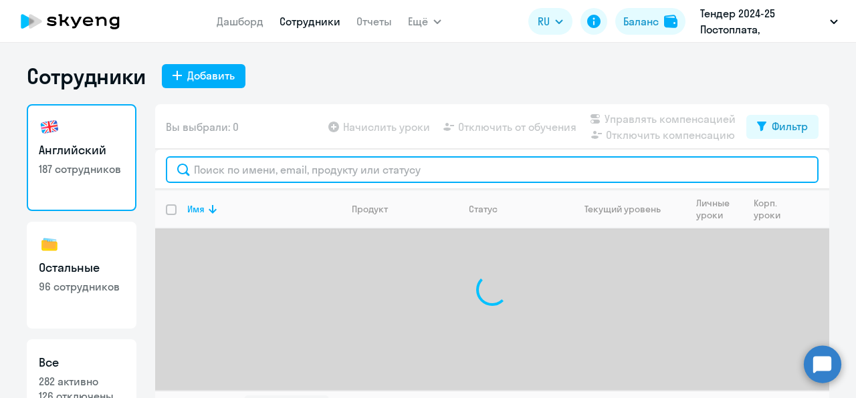
click at [275, 175] on input "text" at bounding box center [492, 169] width 652 height 27
paste input "[PERSON_NAME]"
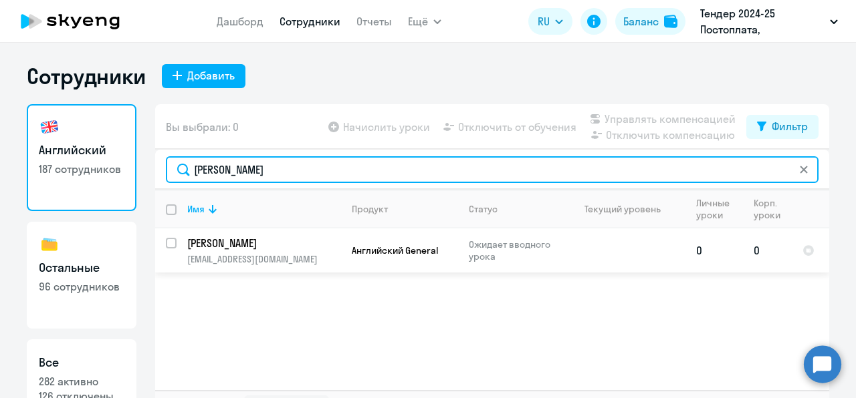
type input "[PERSON_NAME]"
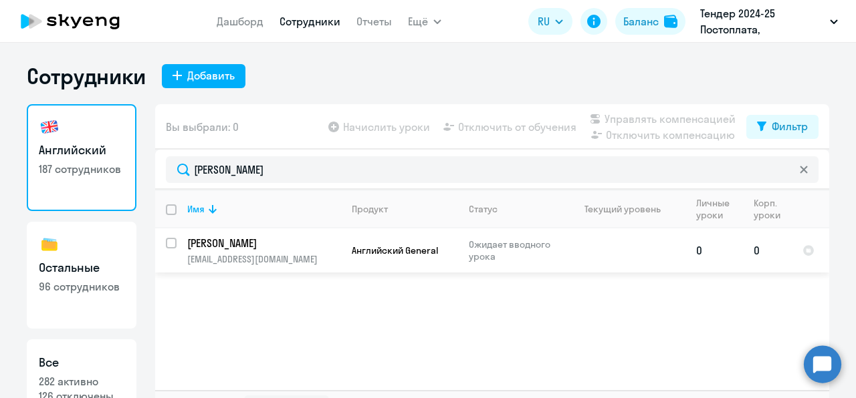
click at [246, 265] on td "[PERSON_NAME] [PERSON_NAME][EMAIL_ADDRESS][DOMAIN_NAME]" at bounding box center [258, 251] width 164 height 44
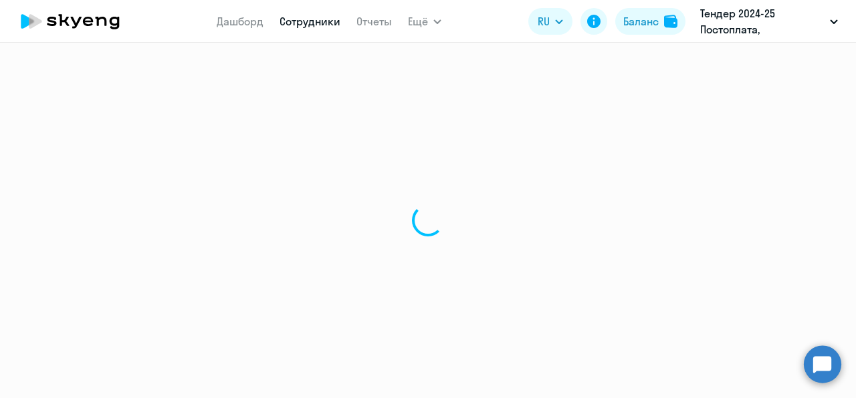
select select "english"
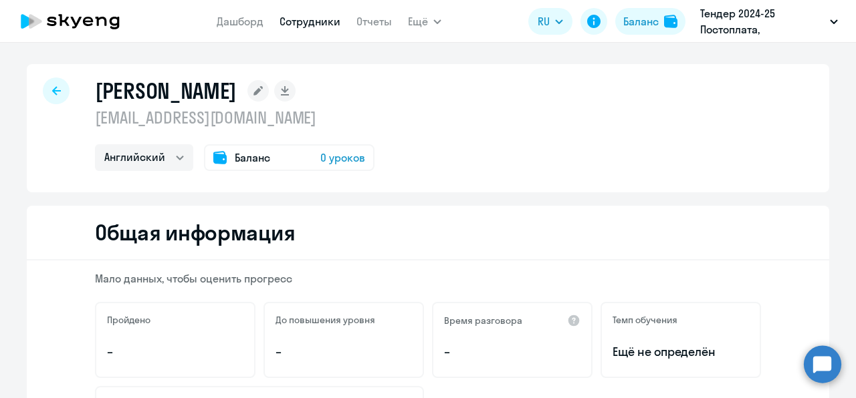
click at [332, 158] on span "0 уроков" at bounding box center [342, 158] width 45 height 16
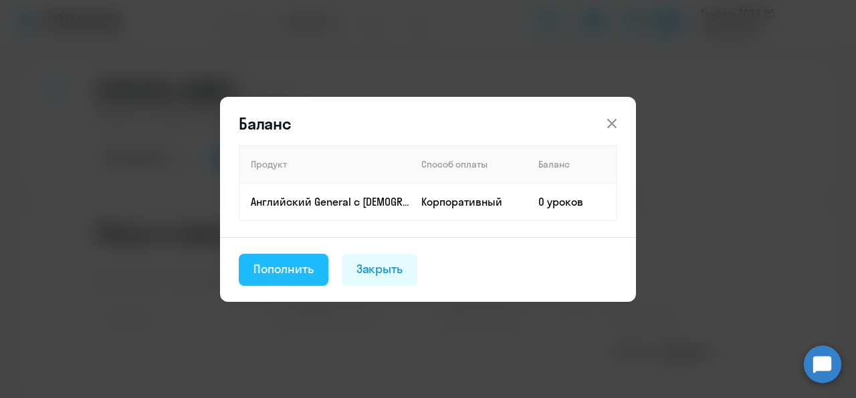
click at [310, 283] on button "Пополнить" at bounding box center [284, 270] width 90 height 32
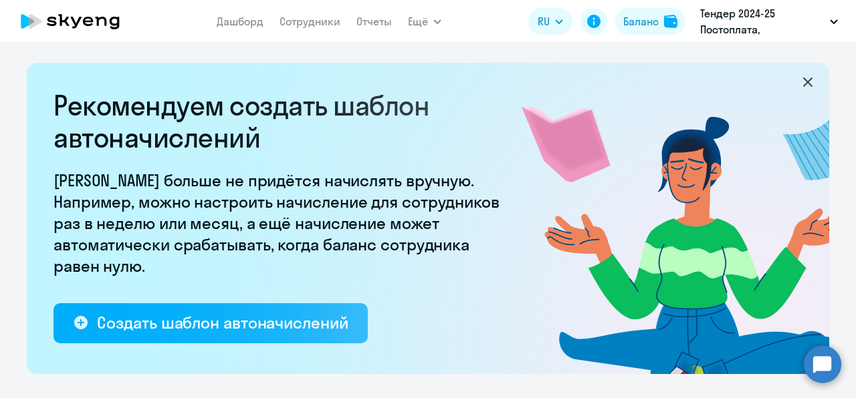
select select "10"
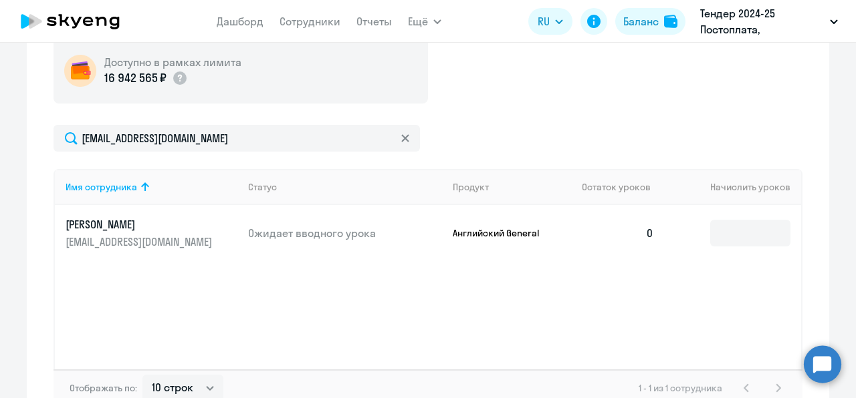
scroll to position [505, 0]
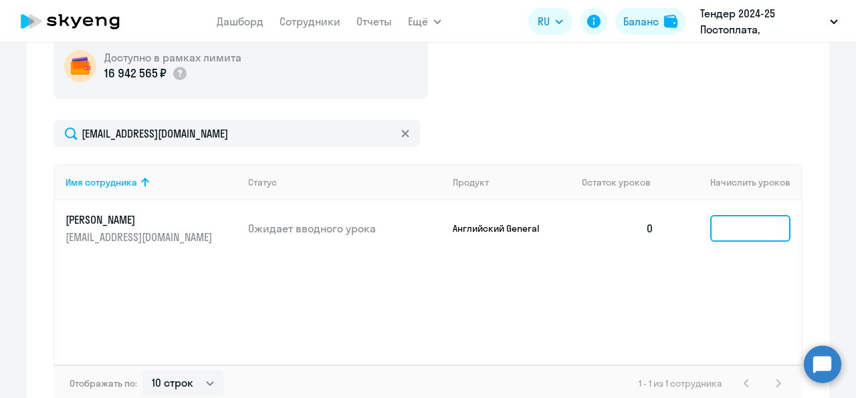
click at [711, 237] on input at bounding box center [750, 228] width 80 height 27
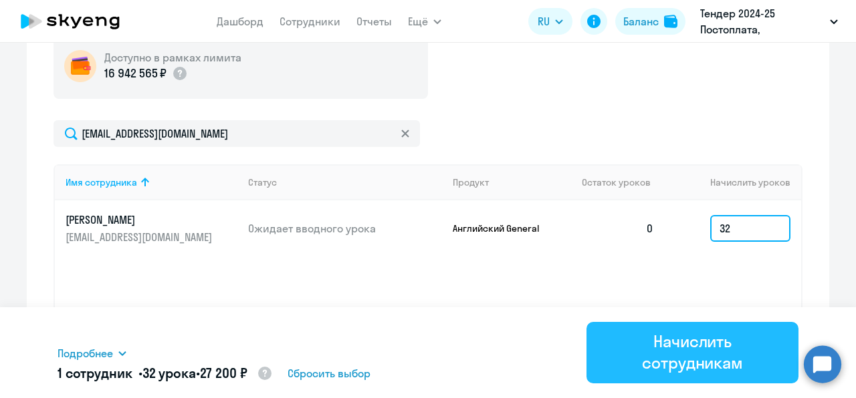
type input "32"
click at [721, 345] on div "Начислить сотрудникам" at bounding box center [692, 352] width 174 height 43
